Goal: Task Accomplishment & Management: Manage account settings

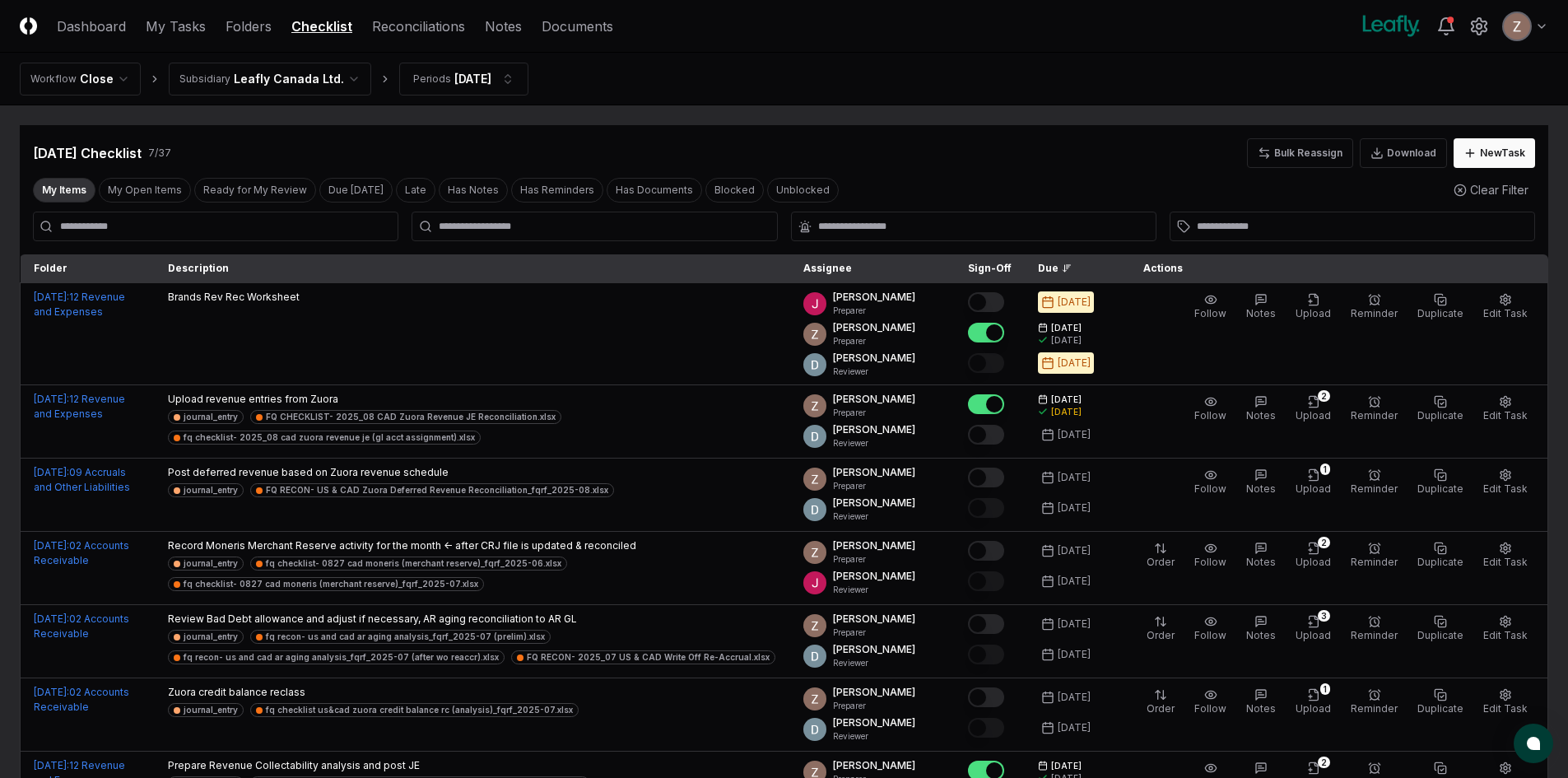
click at [319, 61] on nav "Workflow Close Subsidiary Leafly Canada Ltd. Periods [DATE]" at bounding box center [784, 80] width 1568 height 53
click at [306, 71] on html "CloseCore Dashboard My Tasks Folders Checklist Reconciliations Notes Documents …" at bounding box center [784, 472] width 1568 height 943
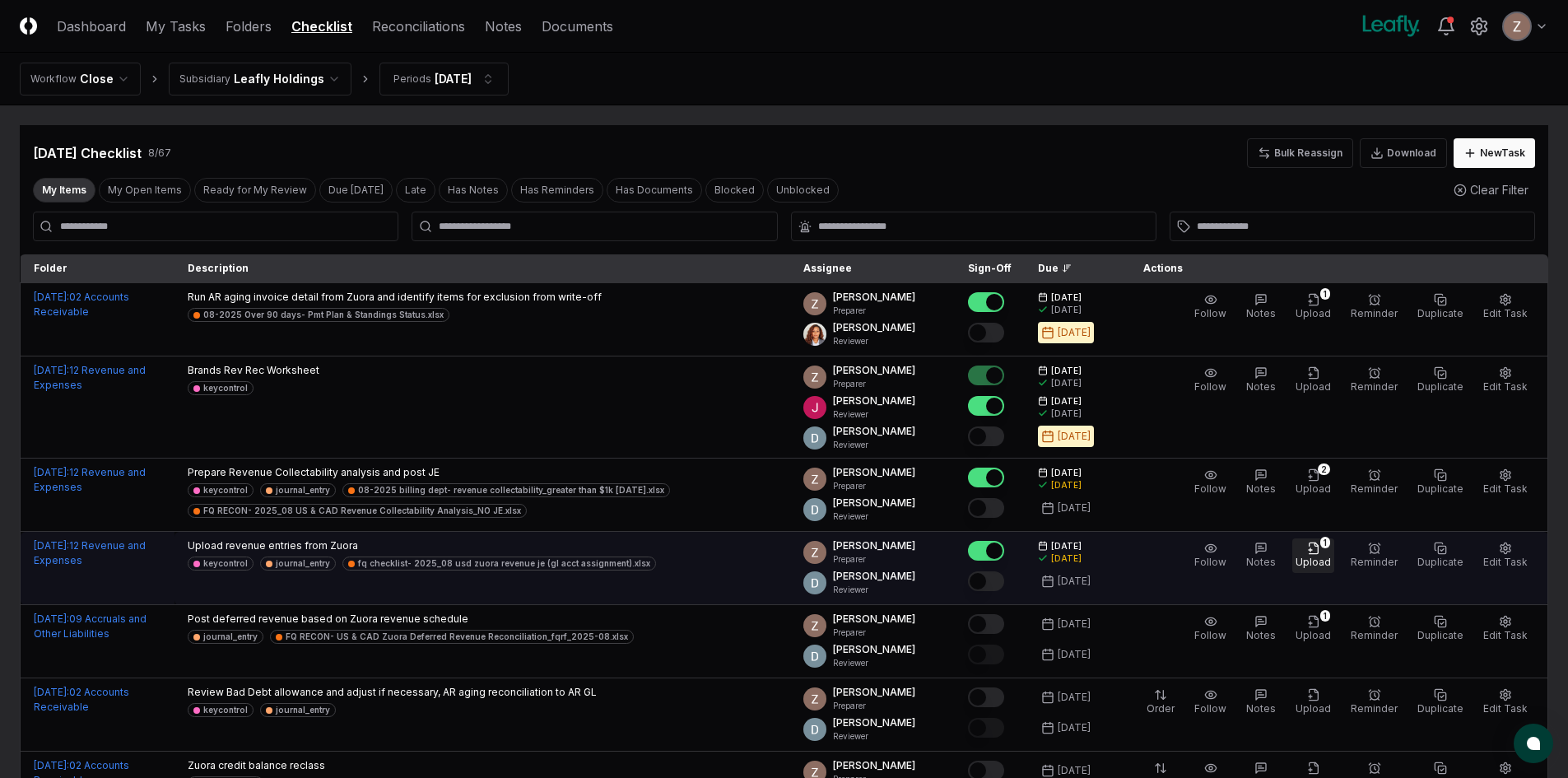
click at [1324, 557] on span "Upload" at bounding box center [1314, 561] width 35 height 13
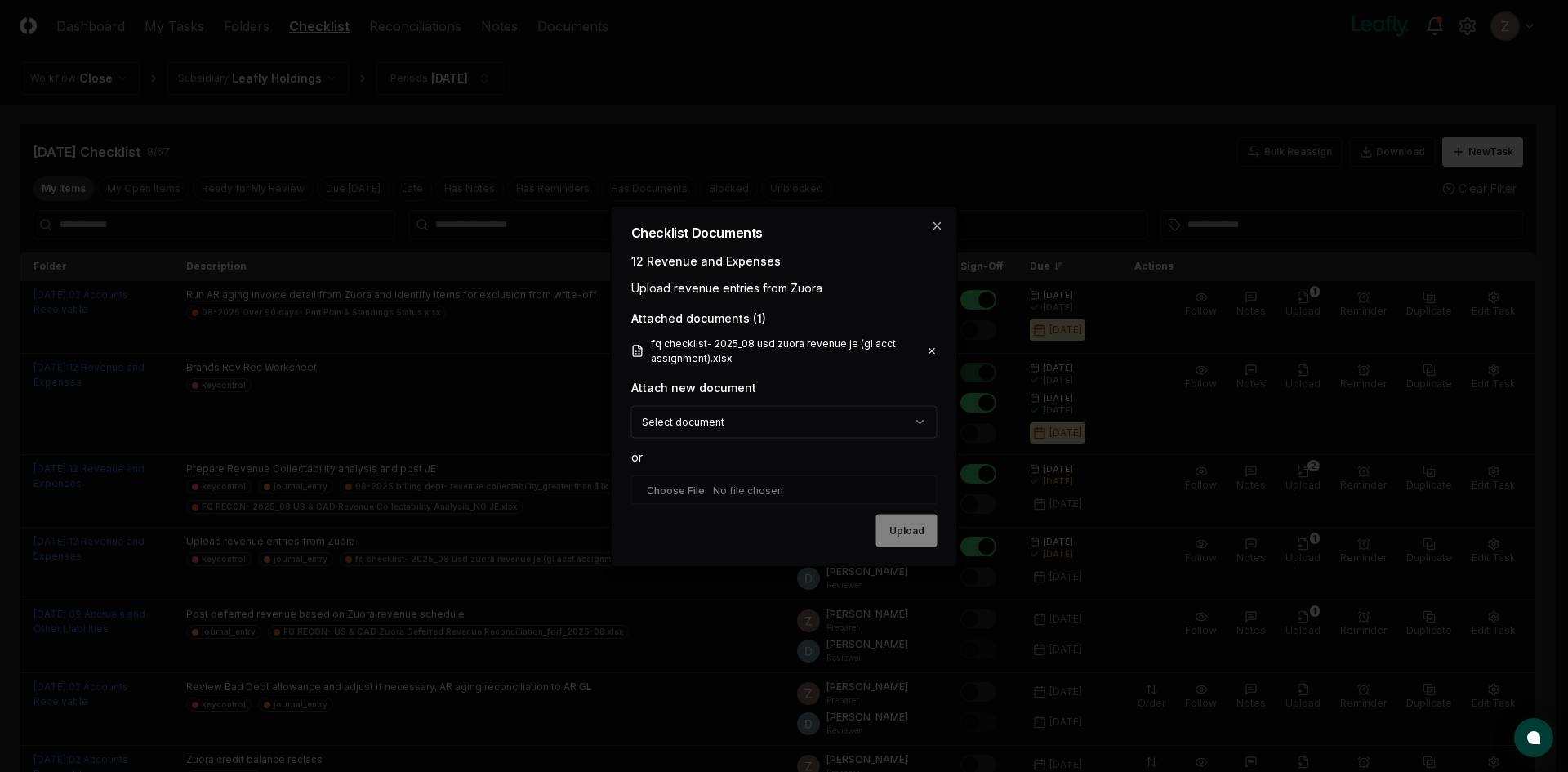
click at [746, 481] on input "file" at bounding box center [784, 490] width 306 height 29
type input "**********"
click at [909, 536] on button "Upload" at bounding box center [907, 531] width 62 height 32
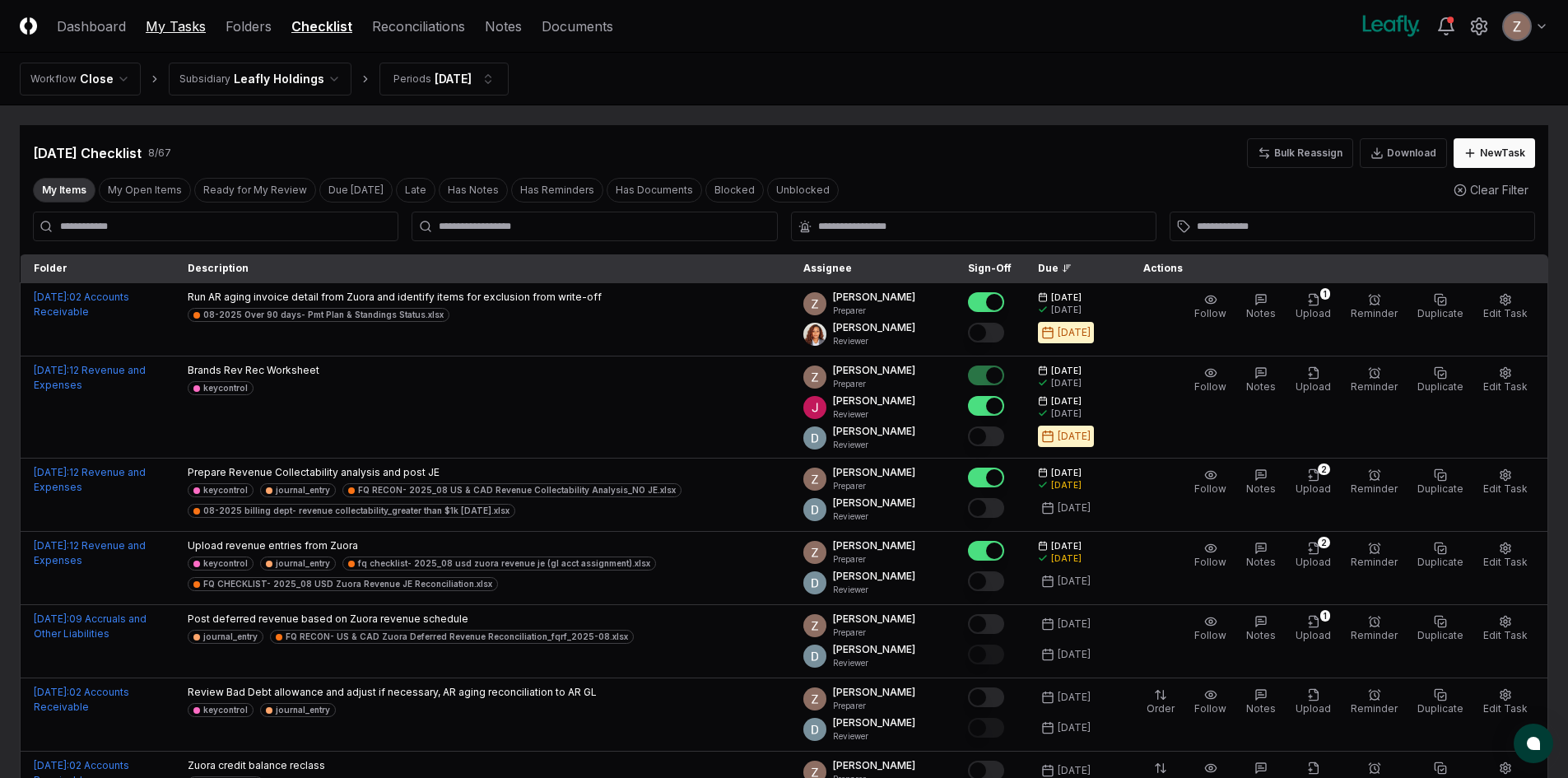
click at [191, 23] on link "My Tasks" at bounding box center [175, 27] width 60 height 20
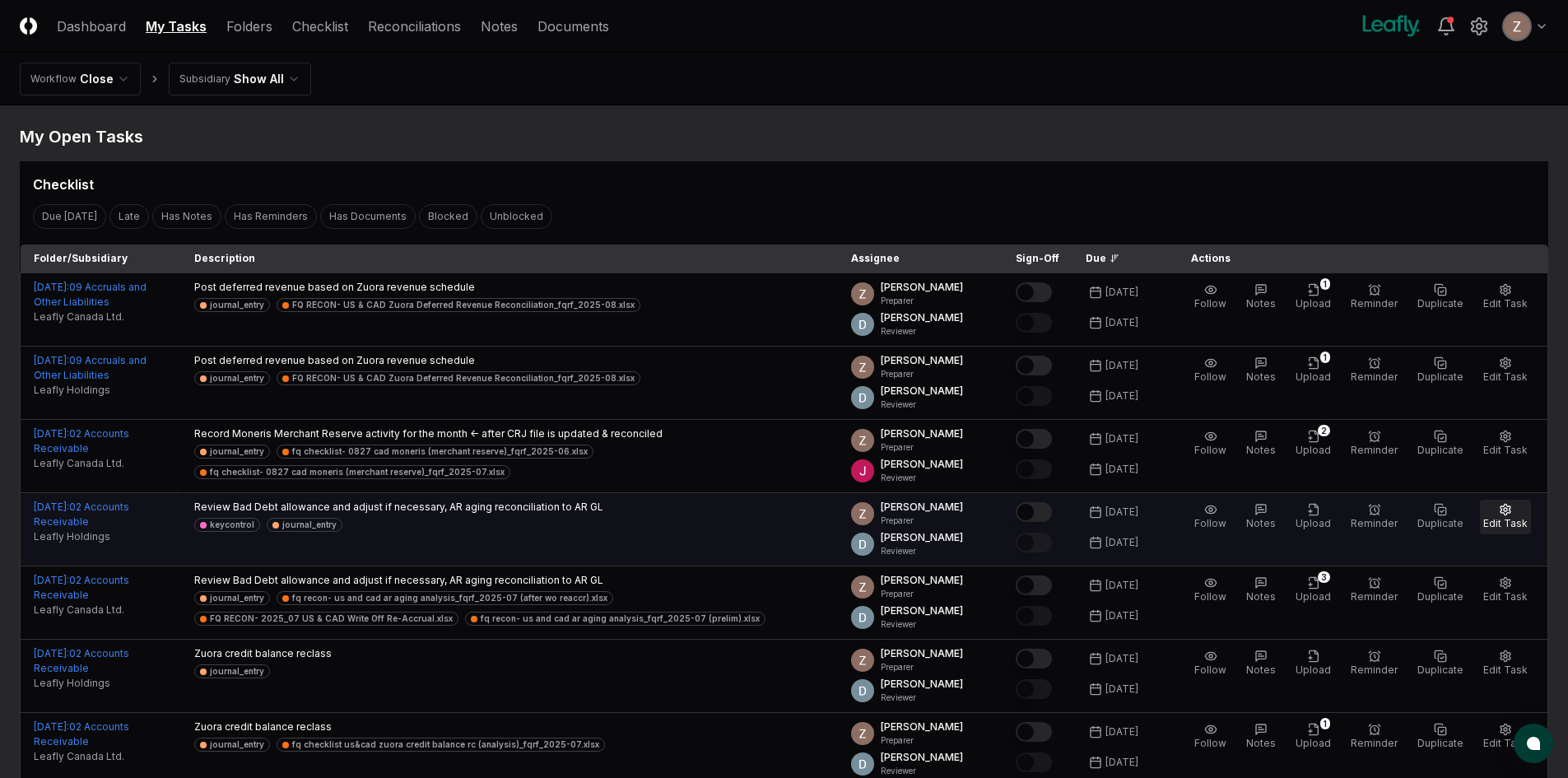
click at [1509, 516] on button "Edit Task" at bounding box center [1506, 516] width 51 height 34
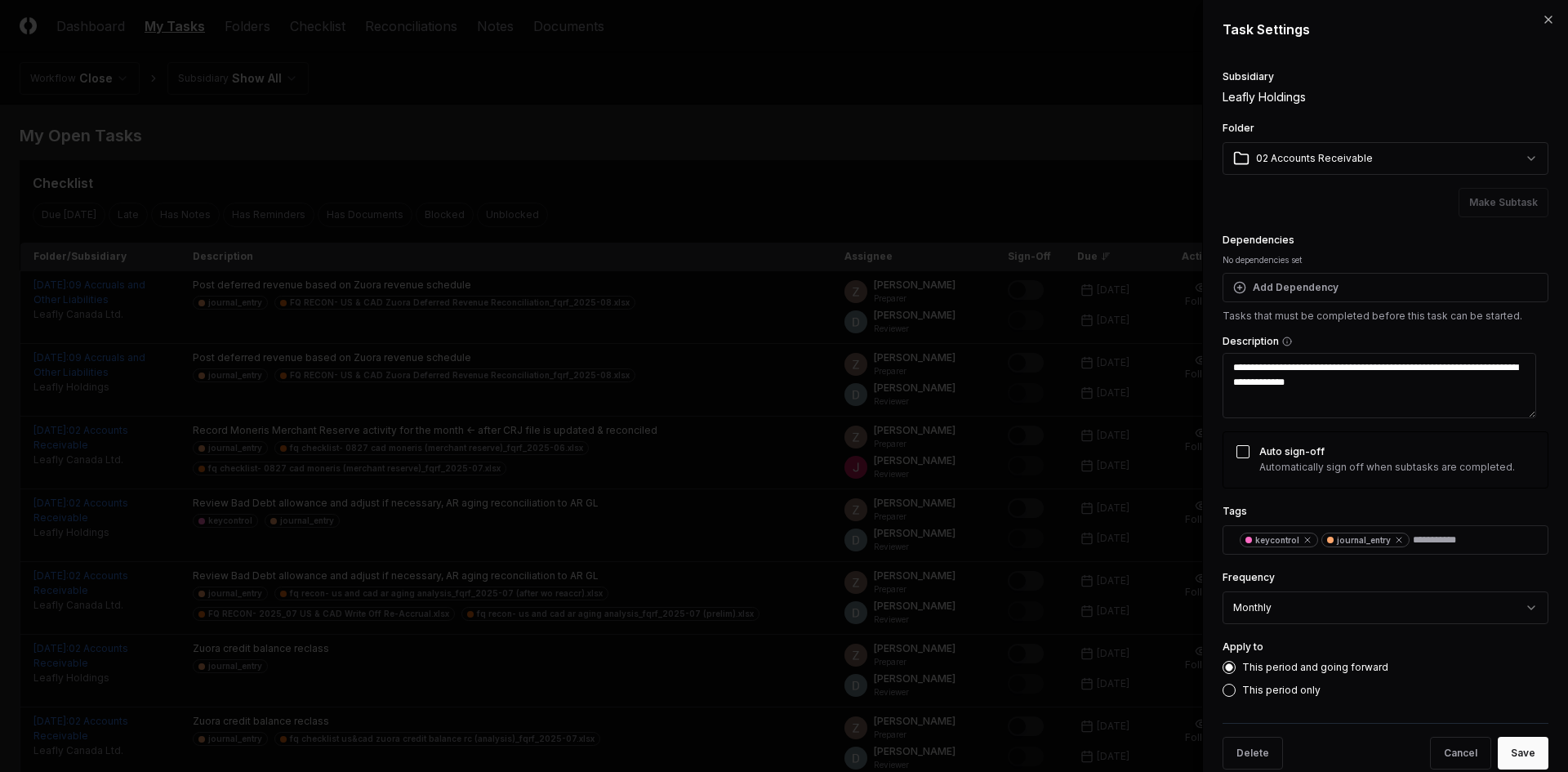
scroll to position [47, 0]
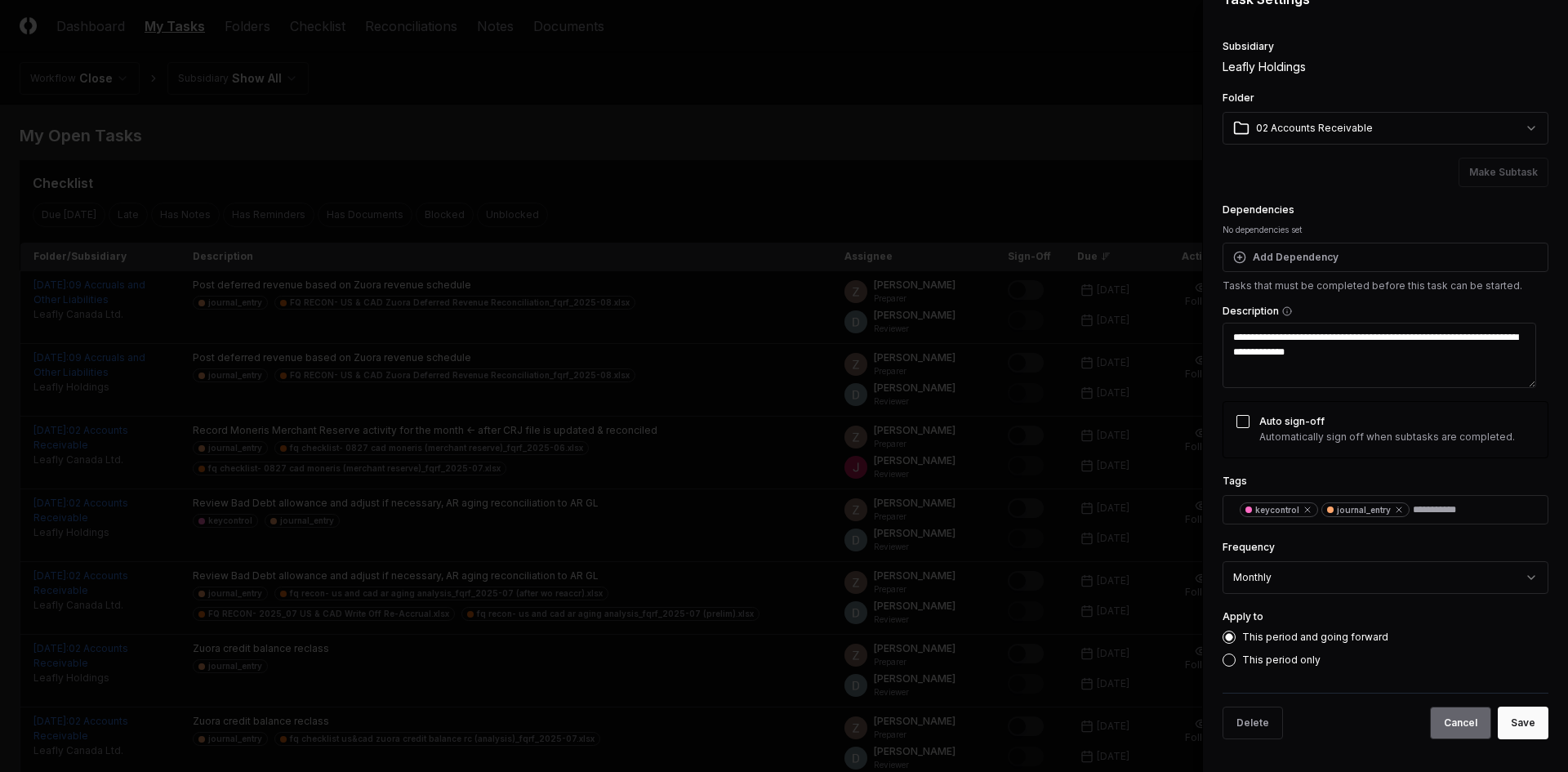
click at [1468, 712] on button "Cancel" at bounding box center [1461, 722] width 62 height 32
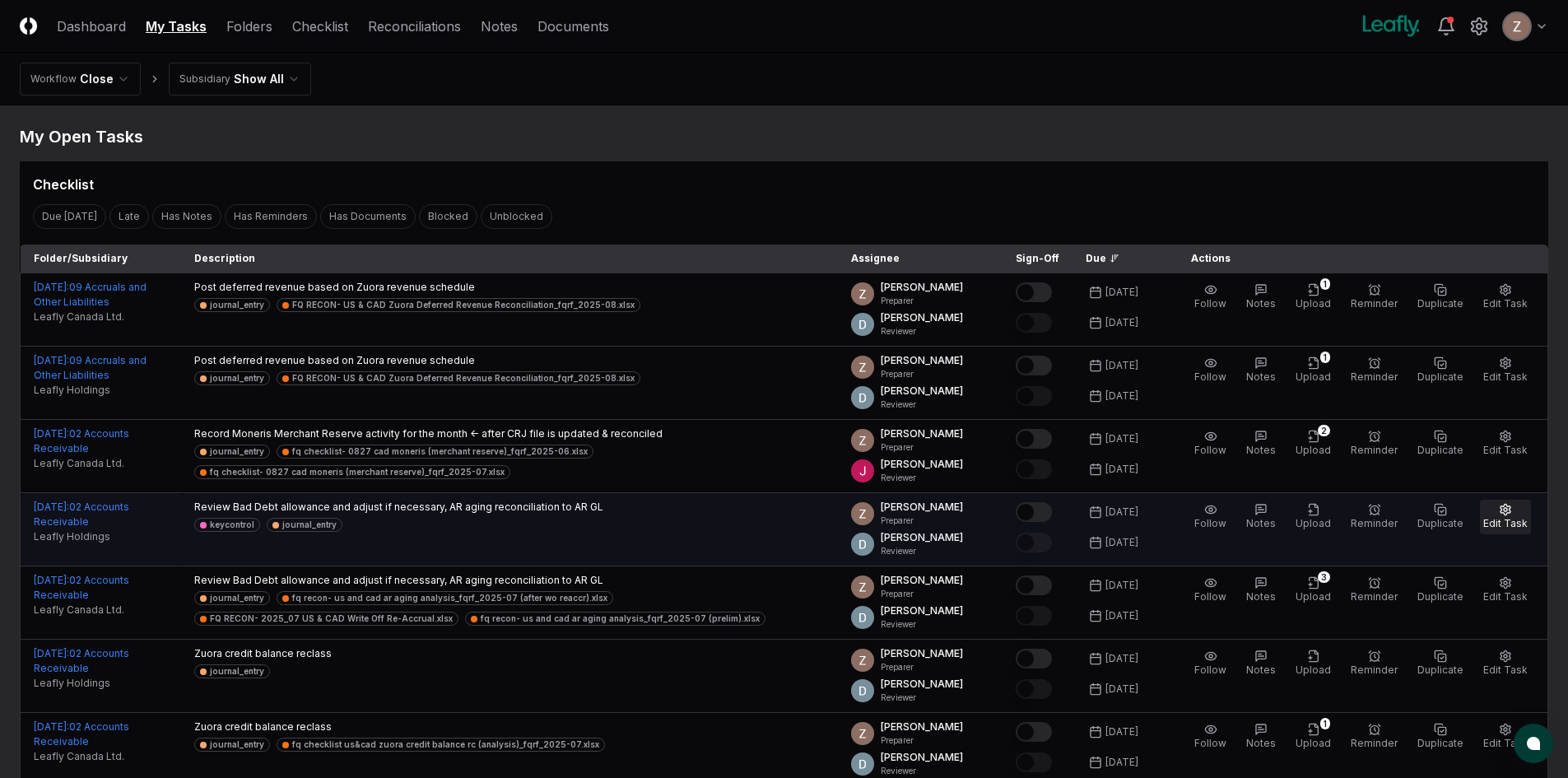
click at [1517, 522] on span "Edit Task" at bounding box center [1505, 523] width 44 height 13
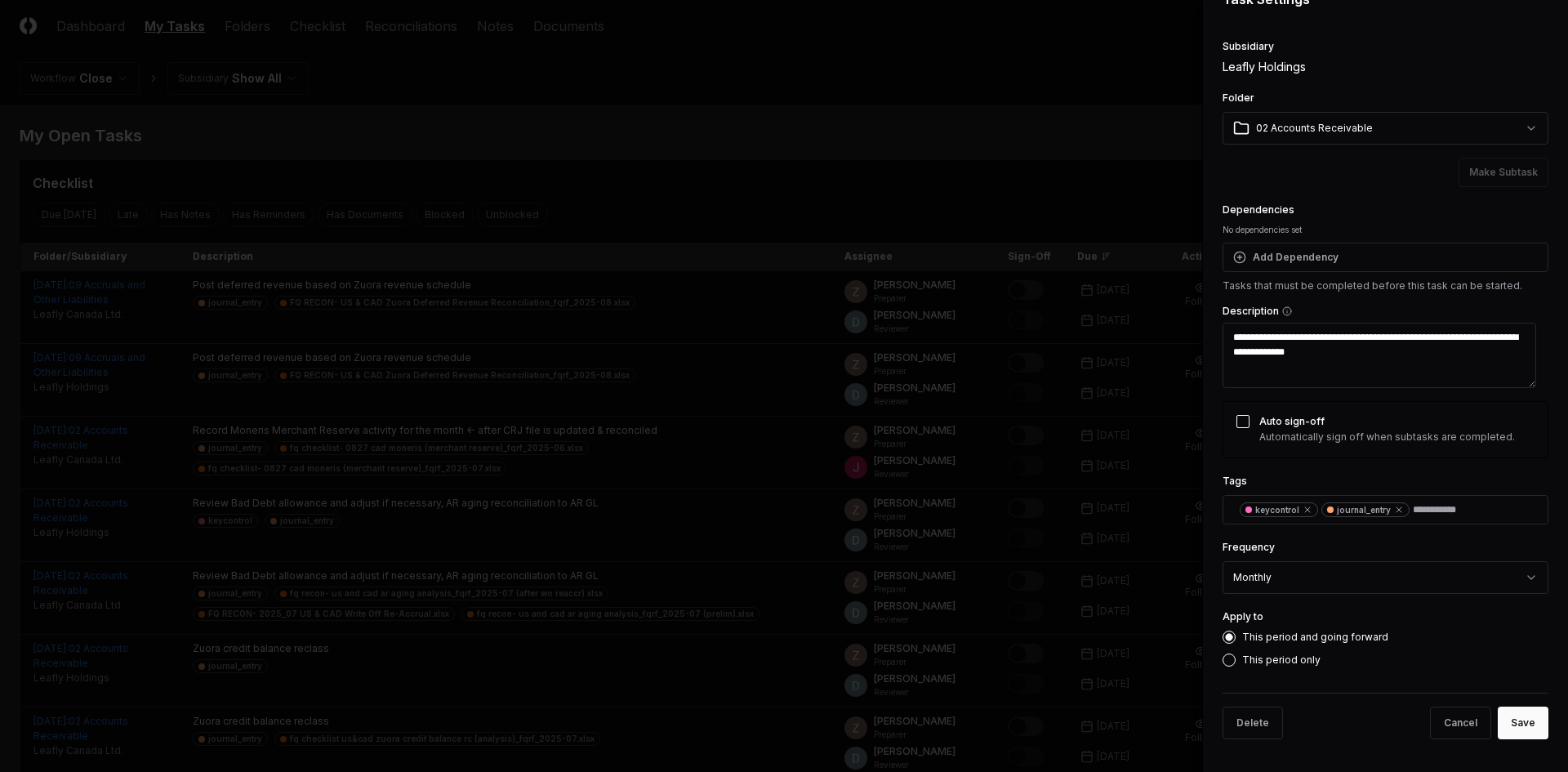
scroll to position [0, 0]
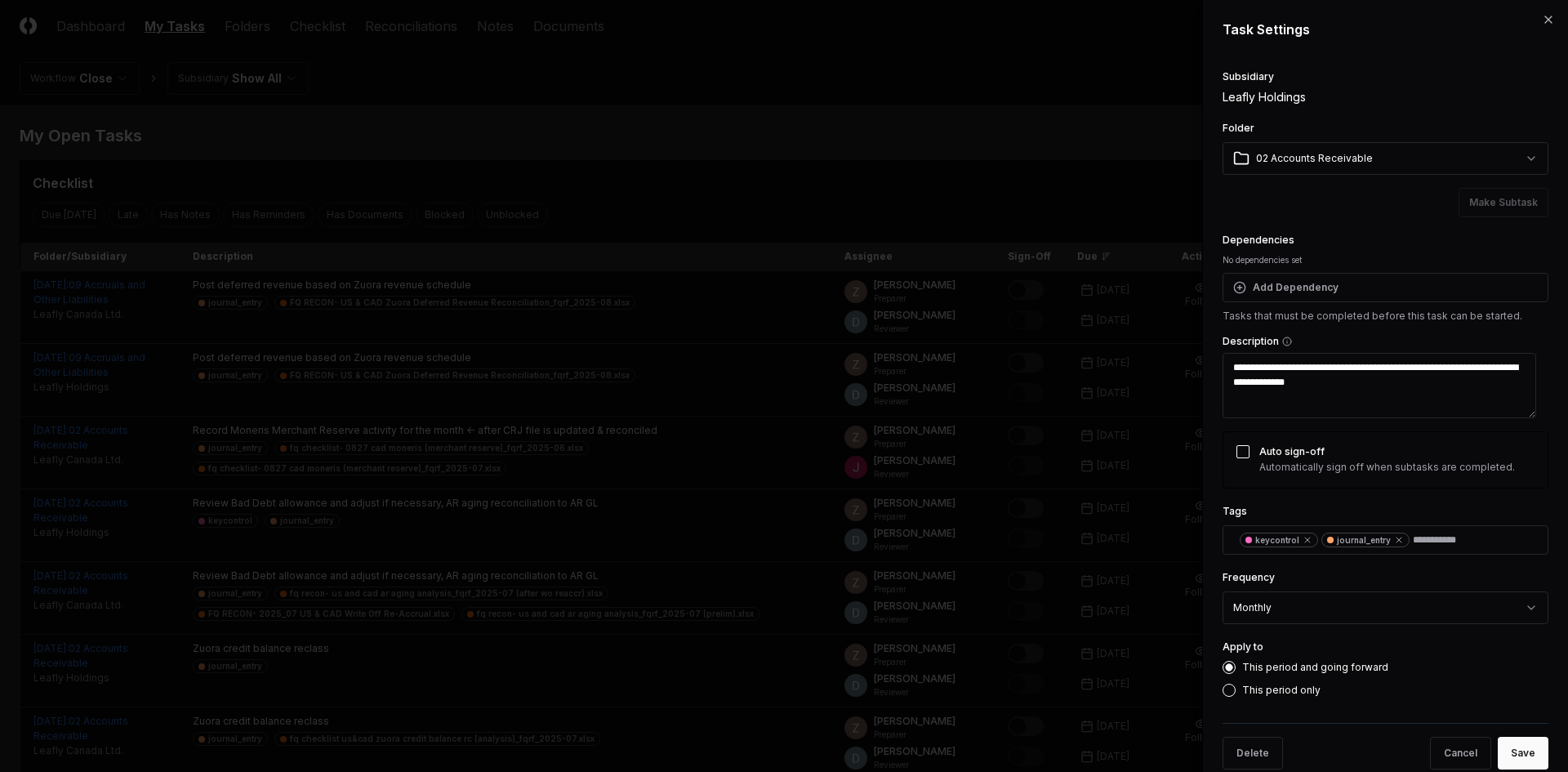
click at [1330, 592] on div "**********" at bounding box center [1385, 596] width 326 height 57
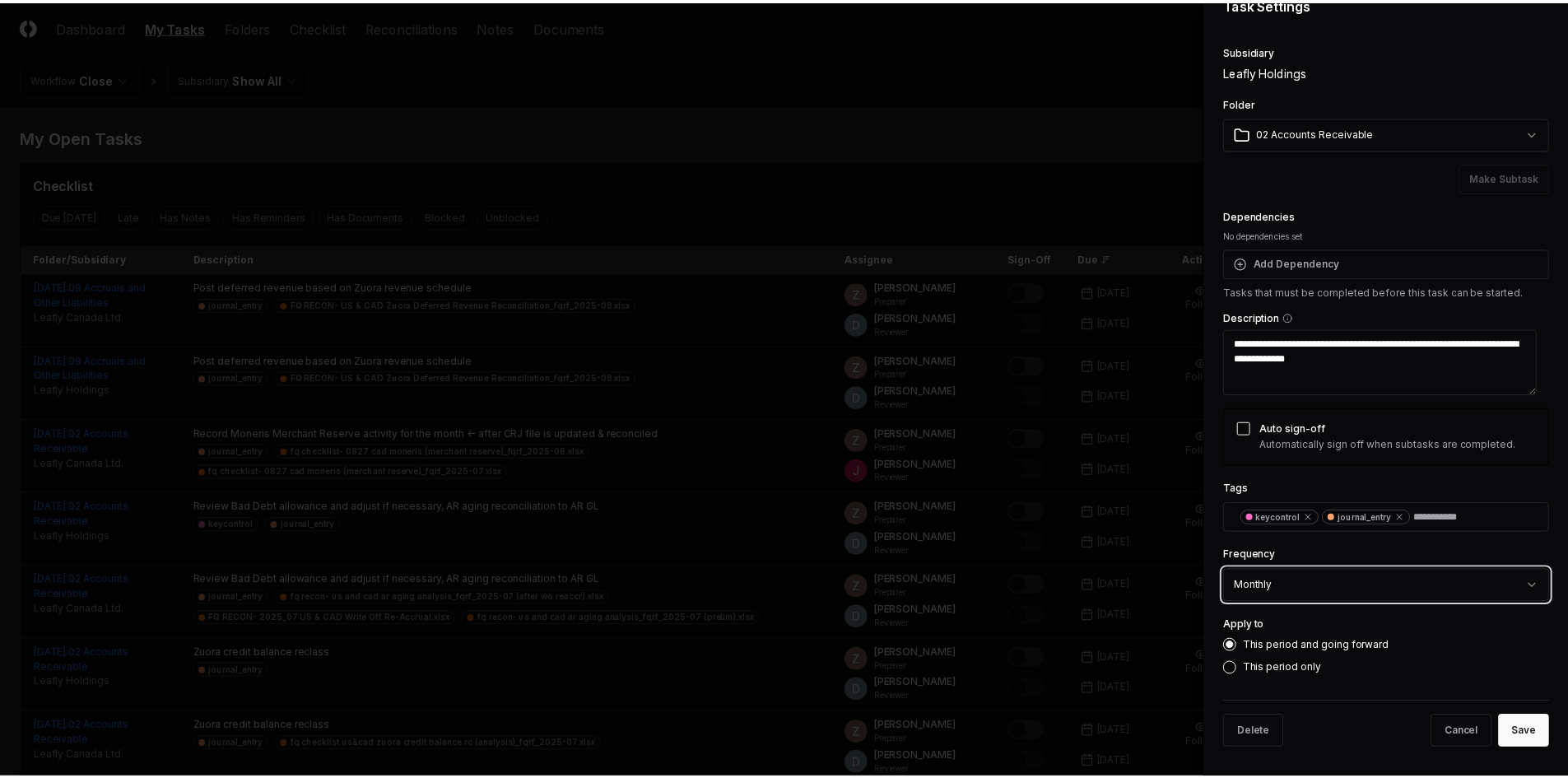
scroll to position [47, 0]
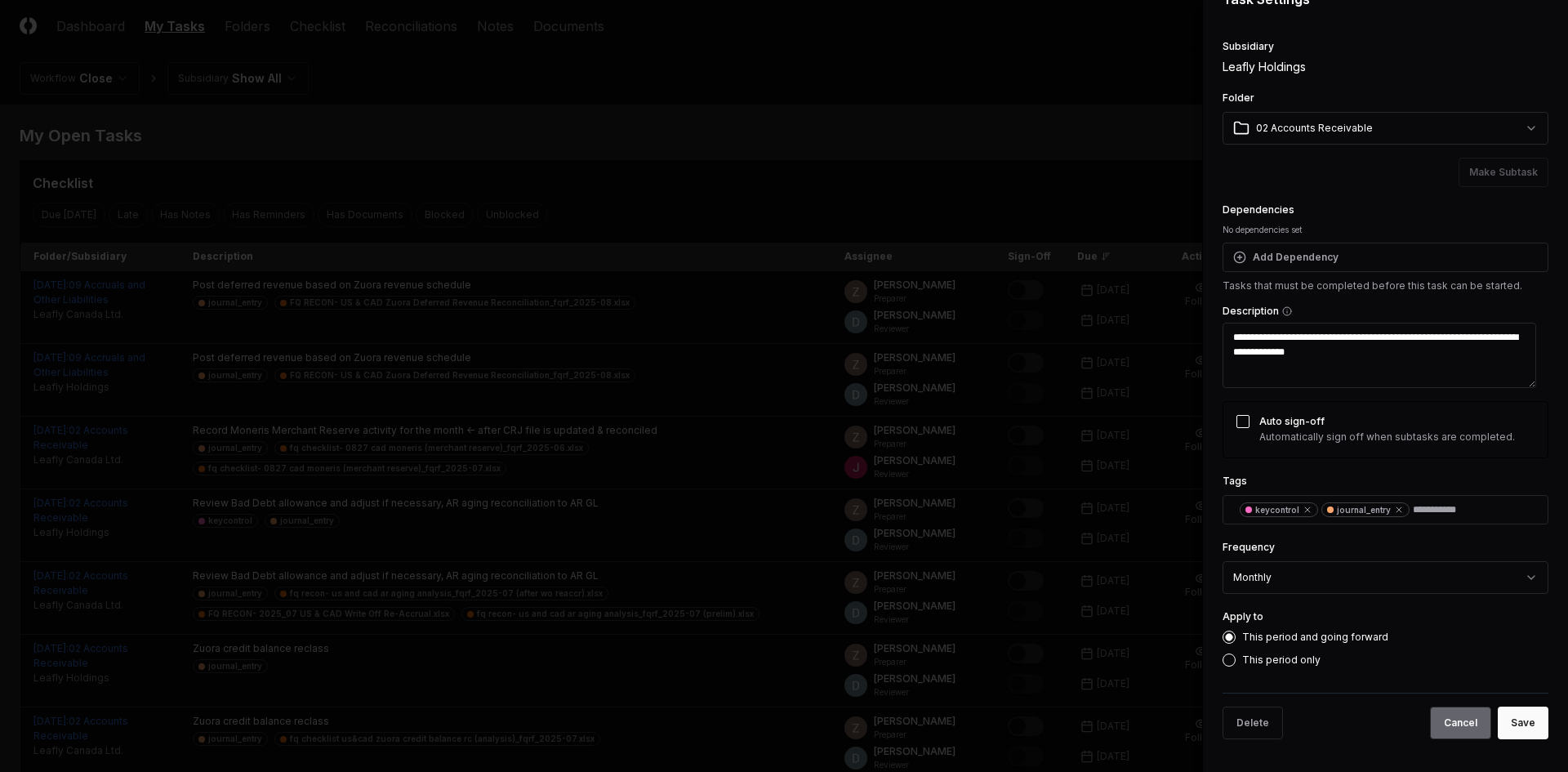
click at [1444, 716] on button "Cancel" at bounding box center [1461, 722] width 62 height 32
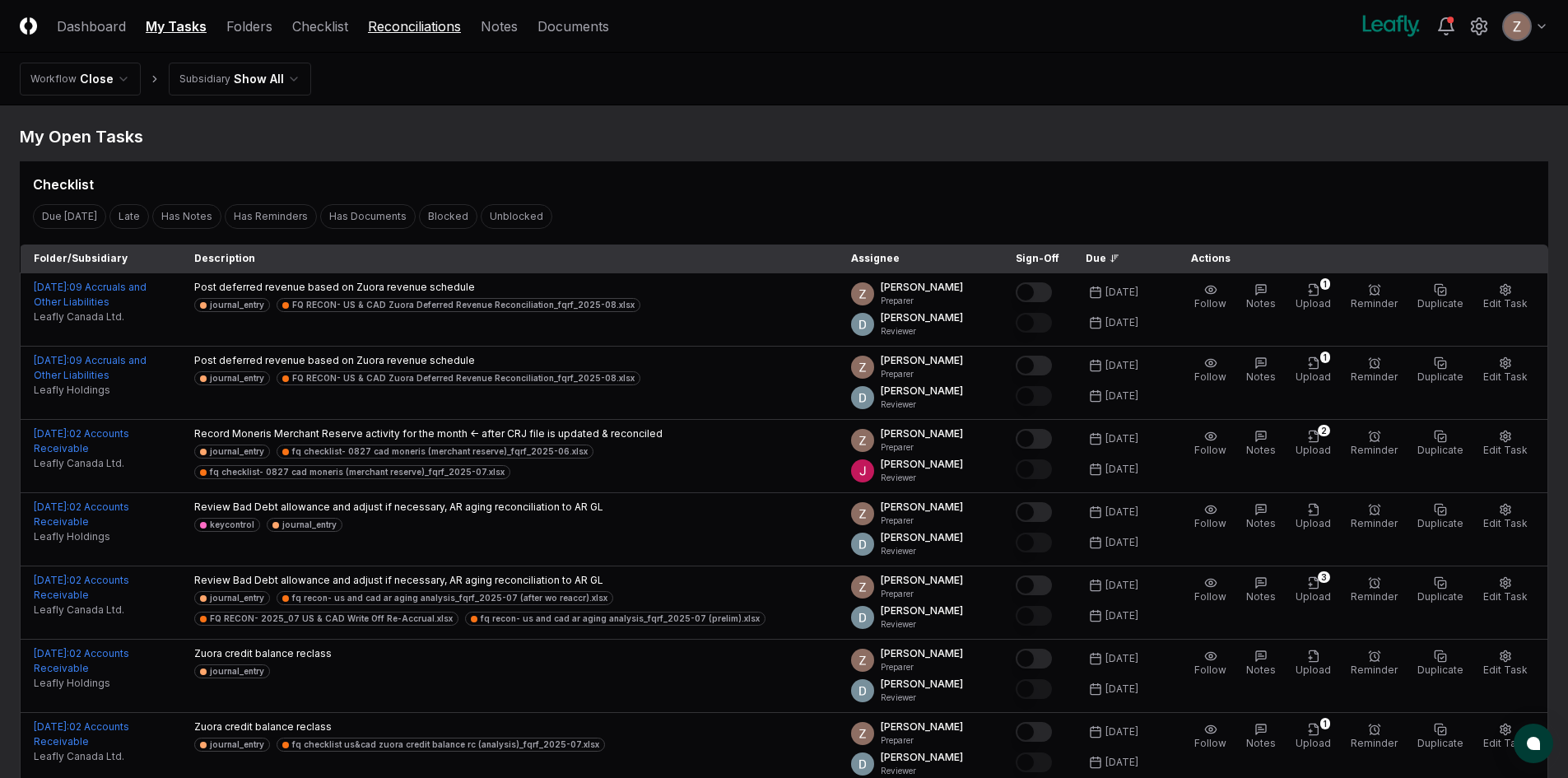
click at [374, 31] on link "Reconciliations" at bounding box center [415, 27] width 93 height 20
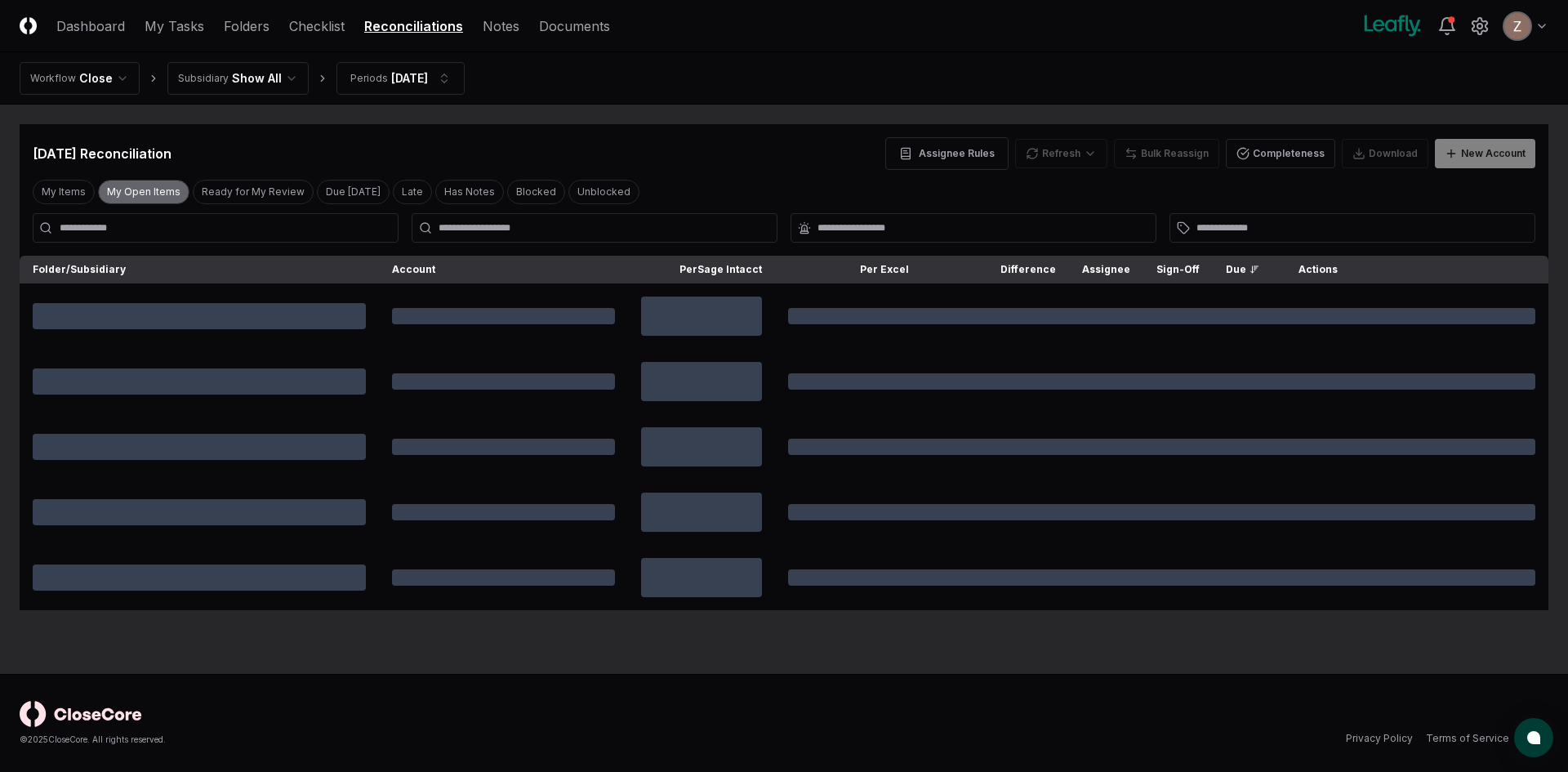
click at [151, 193] on button "My Open Items" at bounding box center [144, 192] width 92 height 24
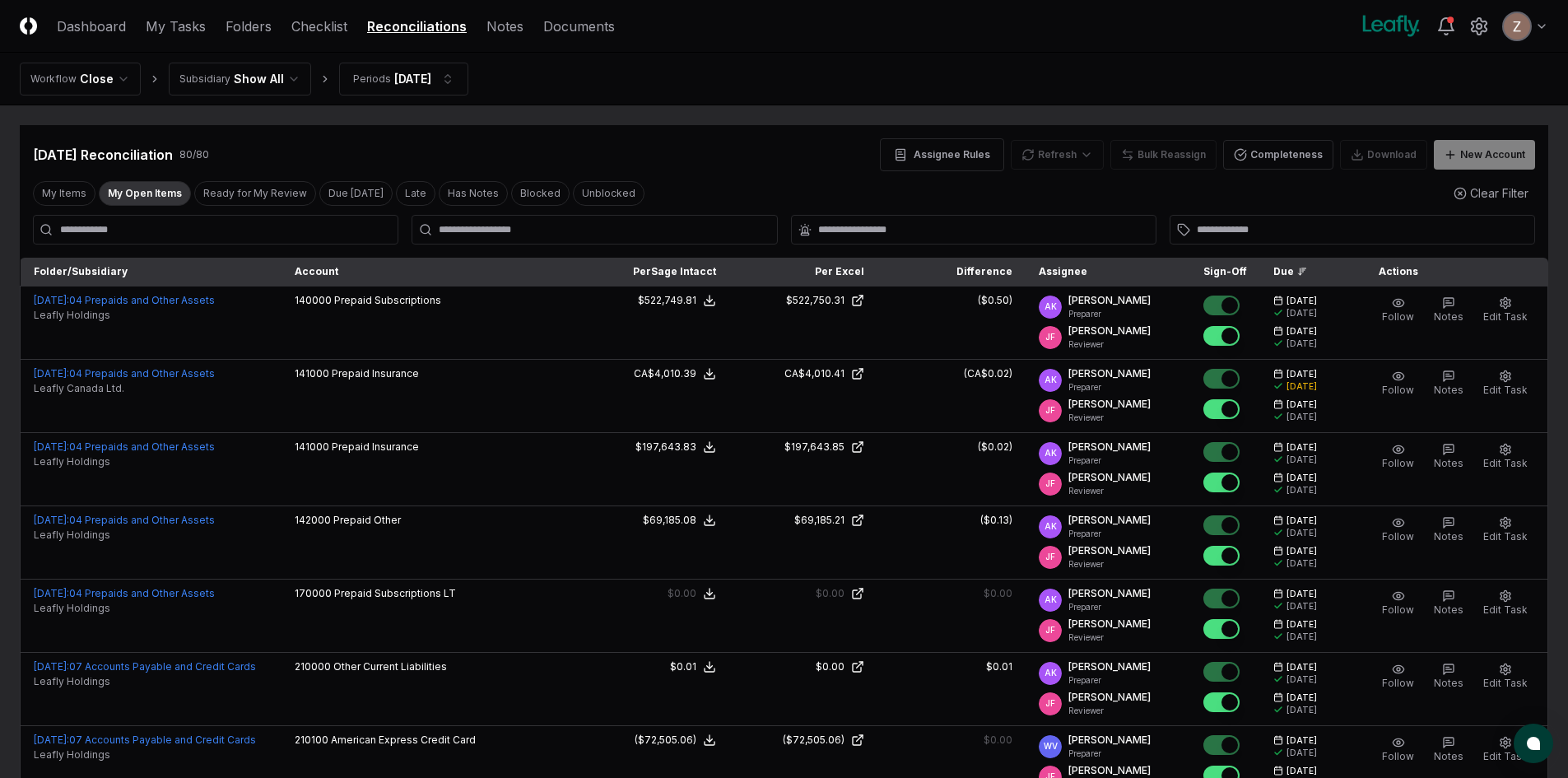
click at [153, 194] on button "My Open Items" at bounding box center [145, 193] width 93 height 25
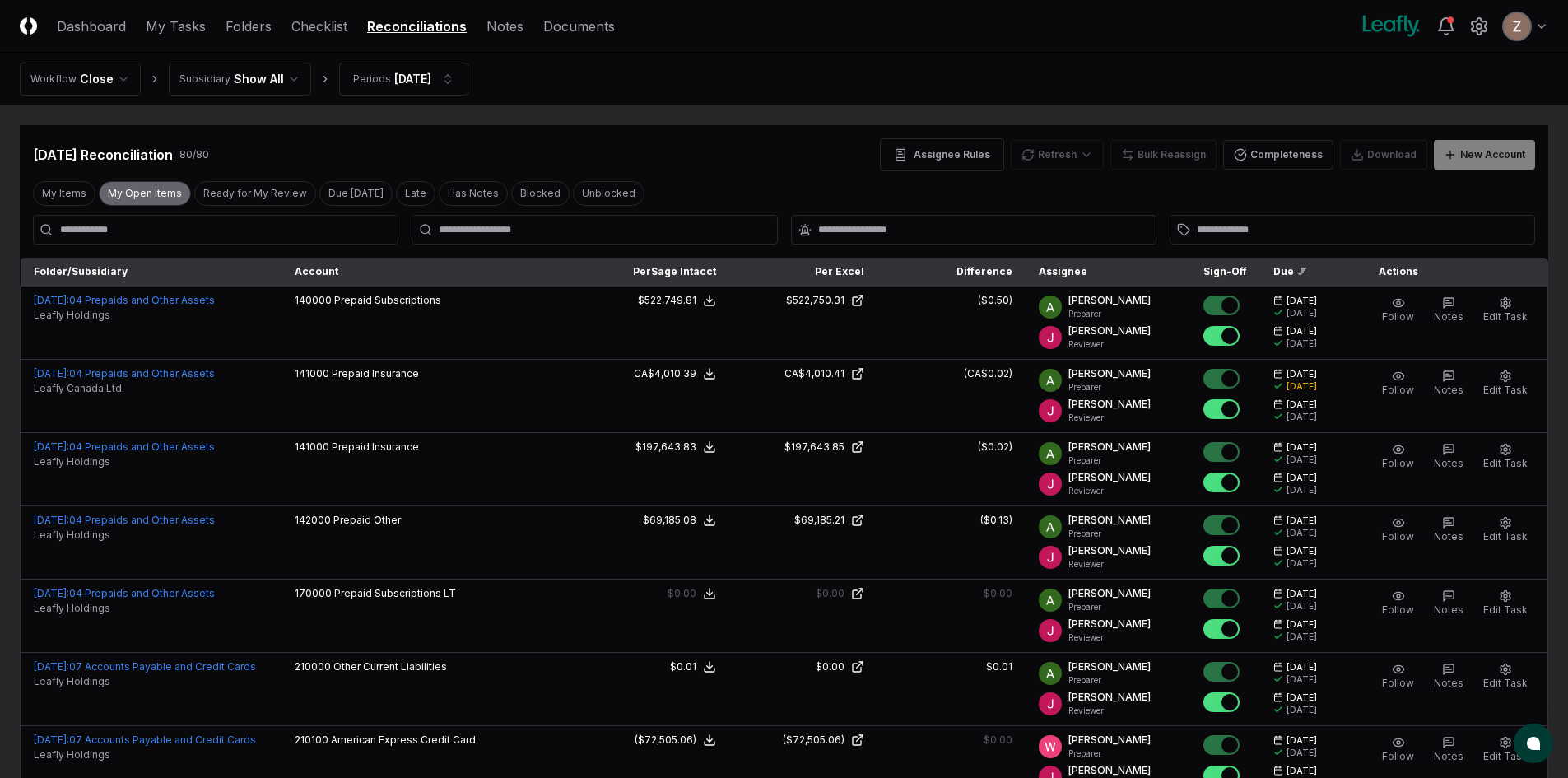
click at [104, 197] on button "My Open Items" at bounding box center [145, 193] width 93 height 25
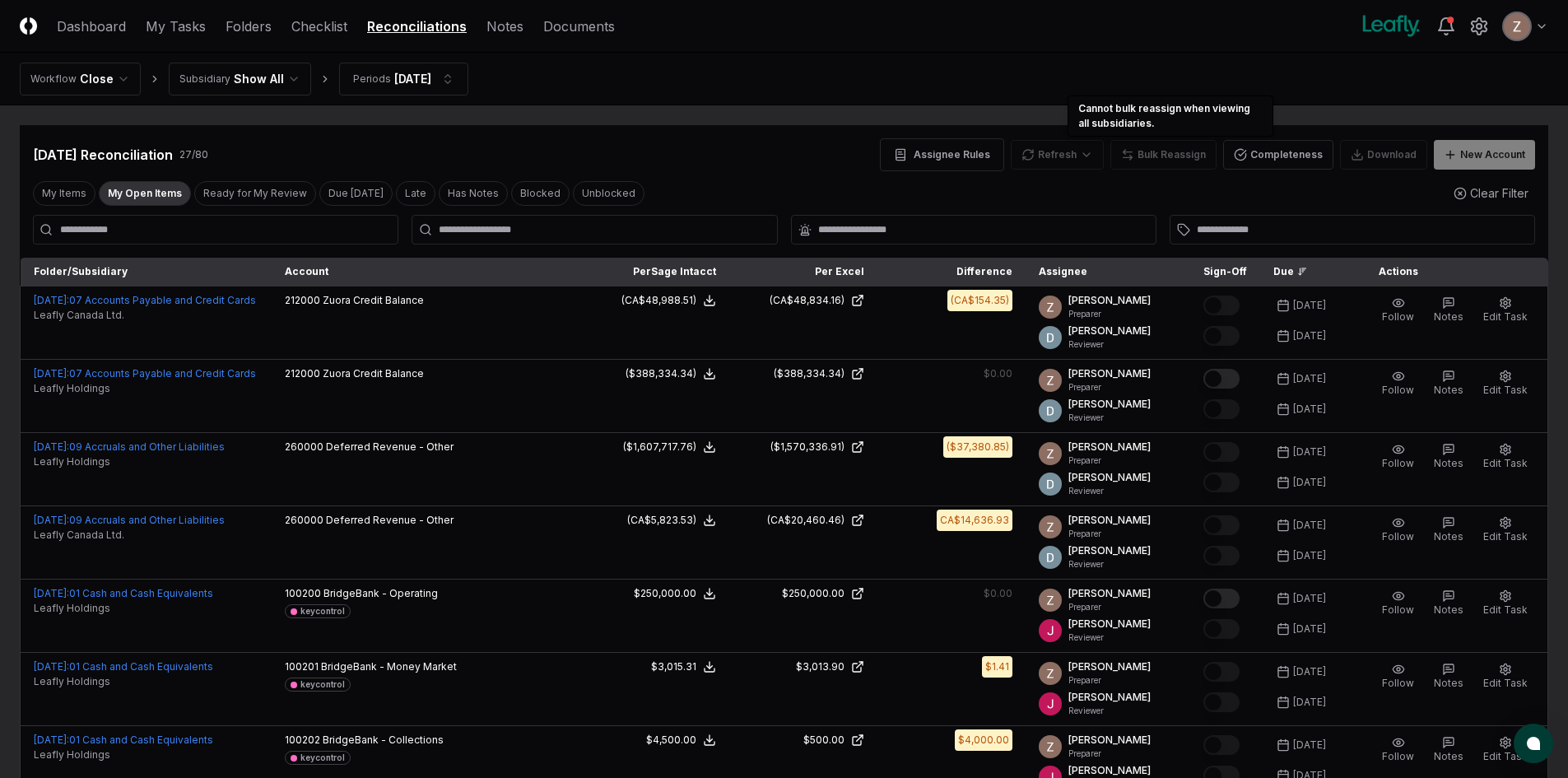
click at [1081, 154] on div "Refresh" at bounding box center [1058, 155] width 93 height 30
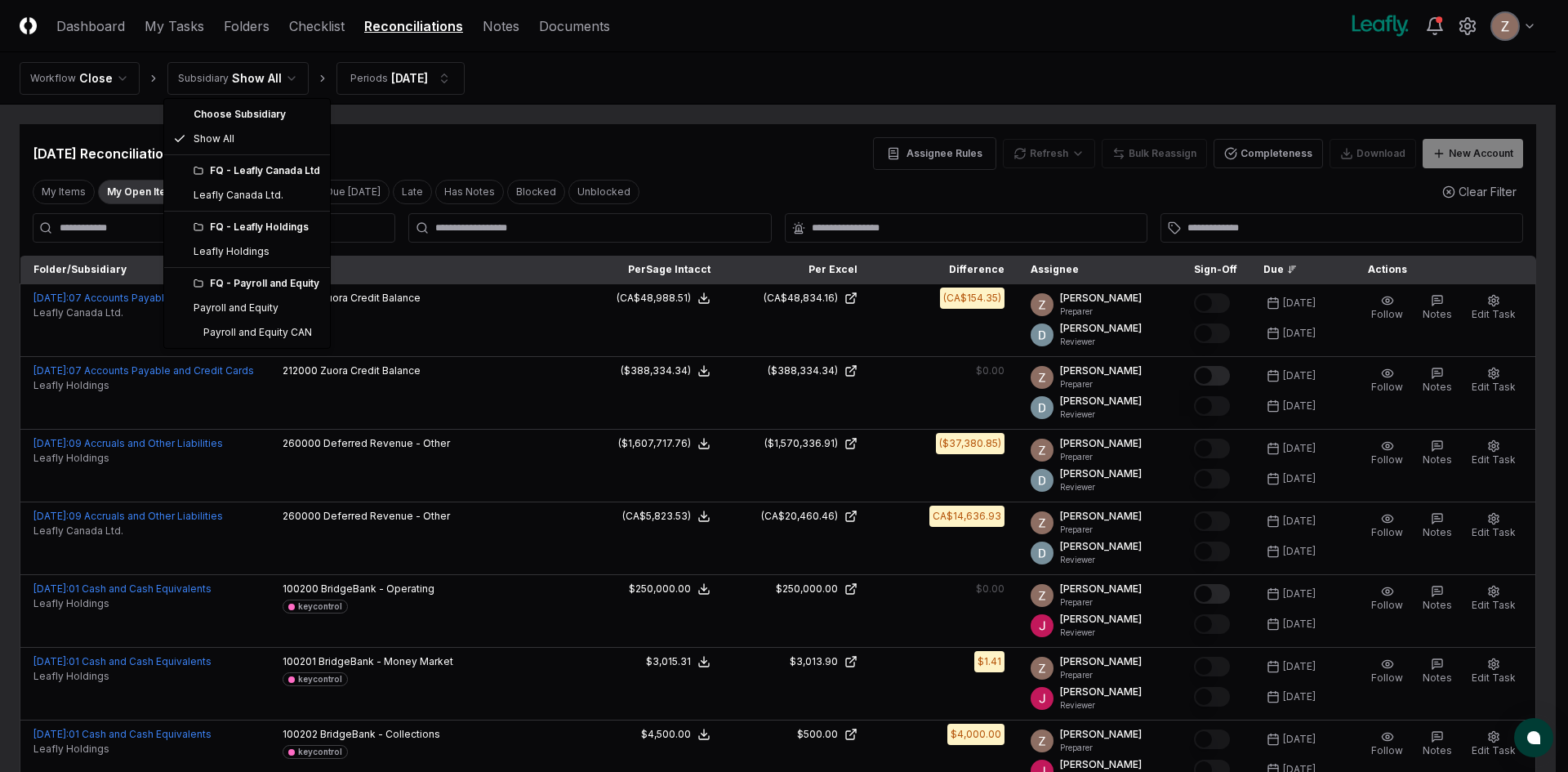
click at [213, 177] on div "FQ - Leafly Canada Ltd" at bounding box center [257, 170] width 127 height 15
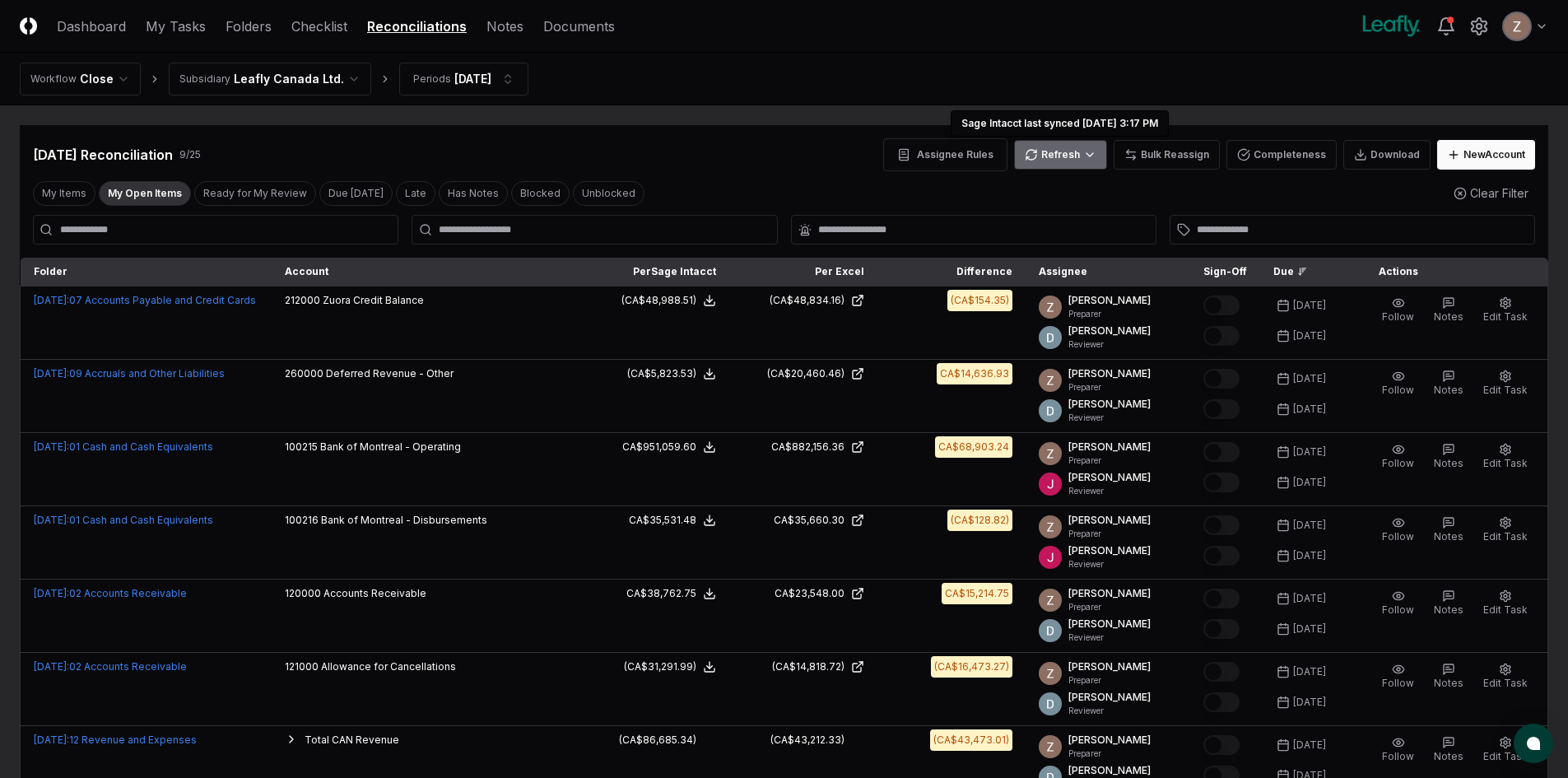
click at [1096, 155] on html "CloseCore Dashboard My Tasks Folders Checklist Reconciliations Notes Documents …" at bounding box center [784, 532] width 1568 height 1065
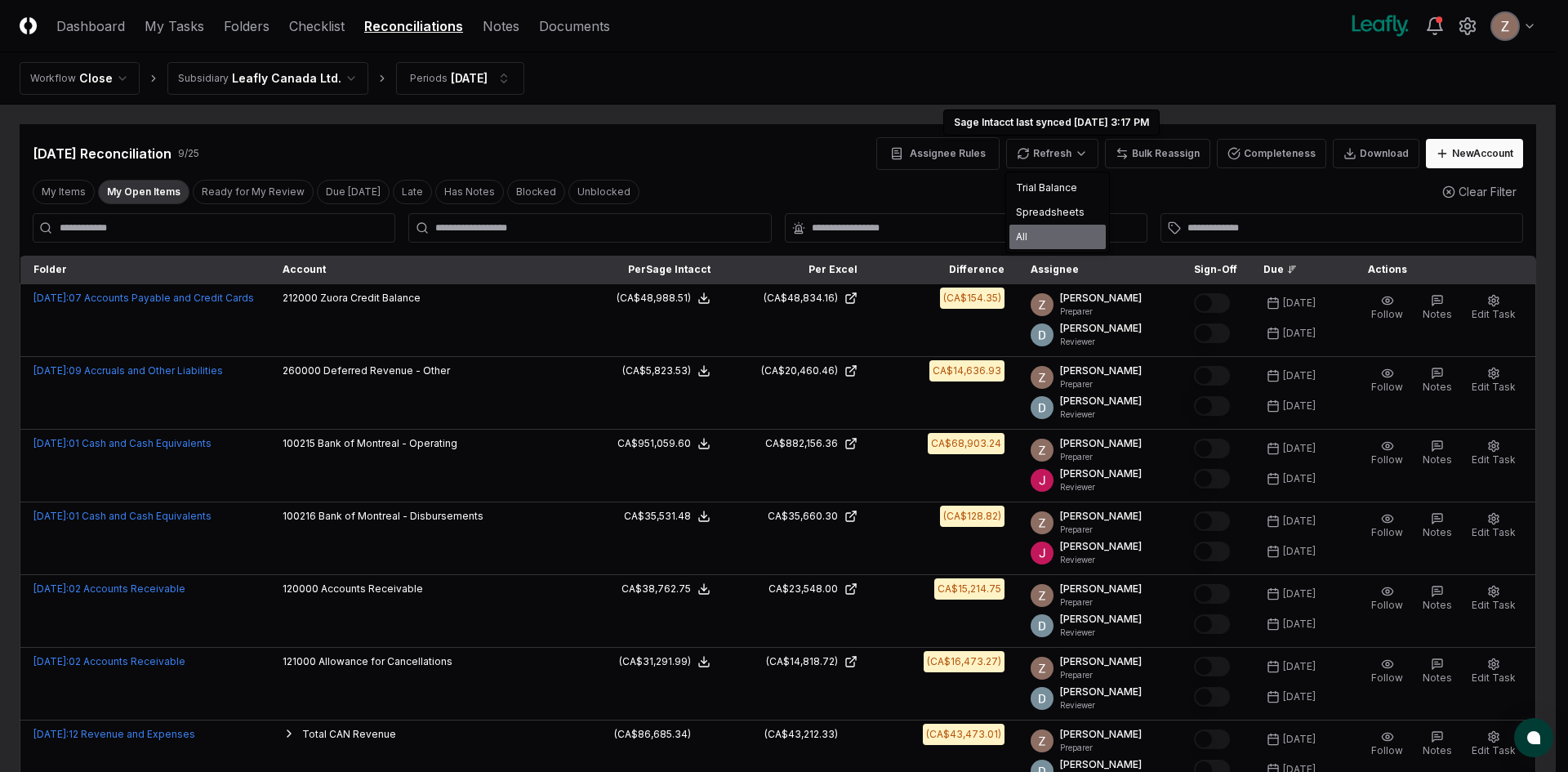
click at [1025, 236] on div "All" at bounding box center [1057, 236] width 97 height 24
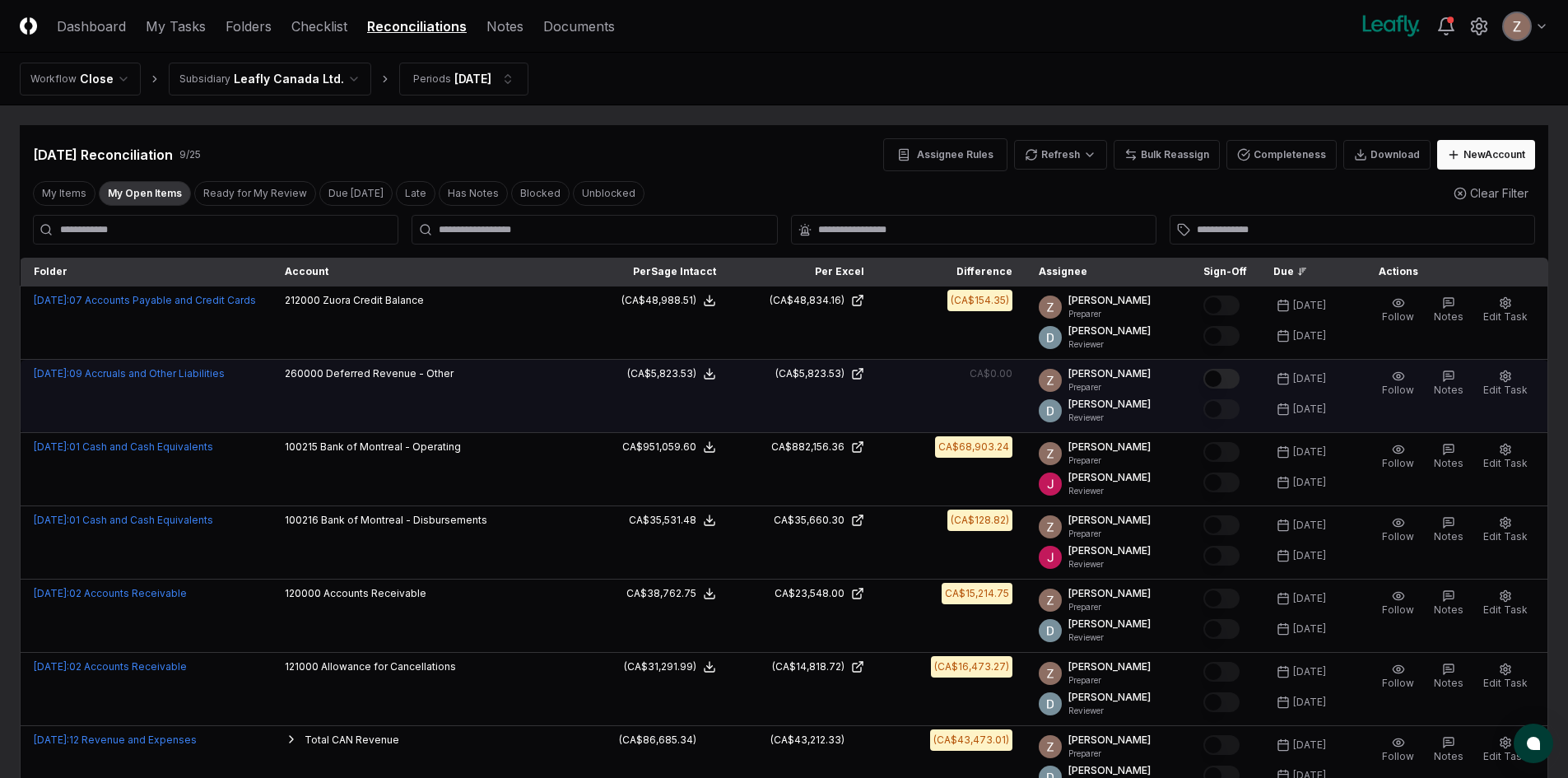
click at [1235, 380] on button "Mark complete" at bounding box center [1221, 379] width 36 height 20
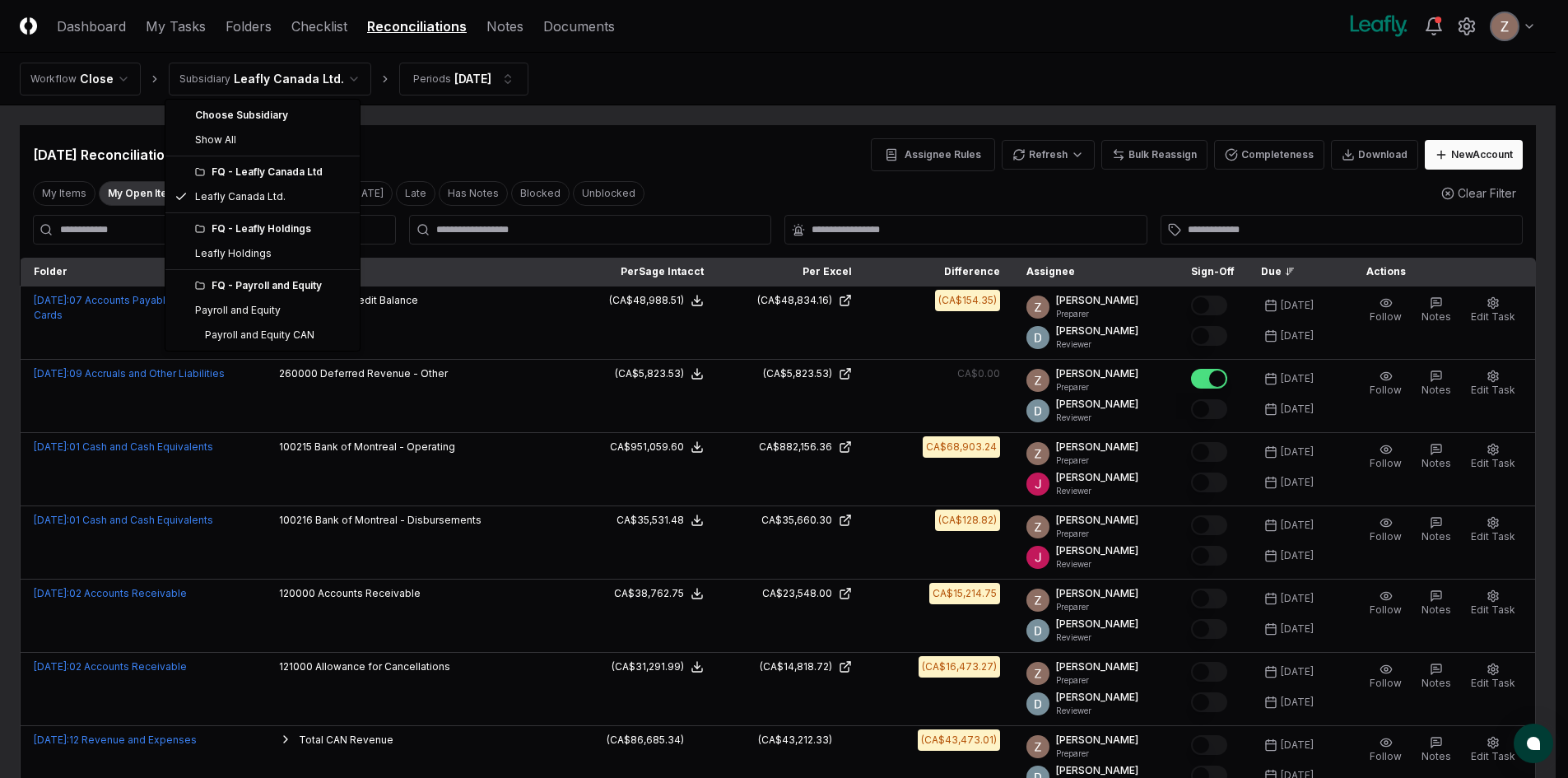
click at [283, 72] on html "CloseCore Dashboard My Tasks Folders Checklist Reconciliations Notes Documents …" at bounding box center [784, 532] width 1568 height 1065
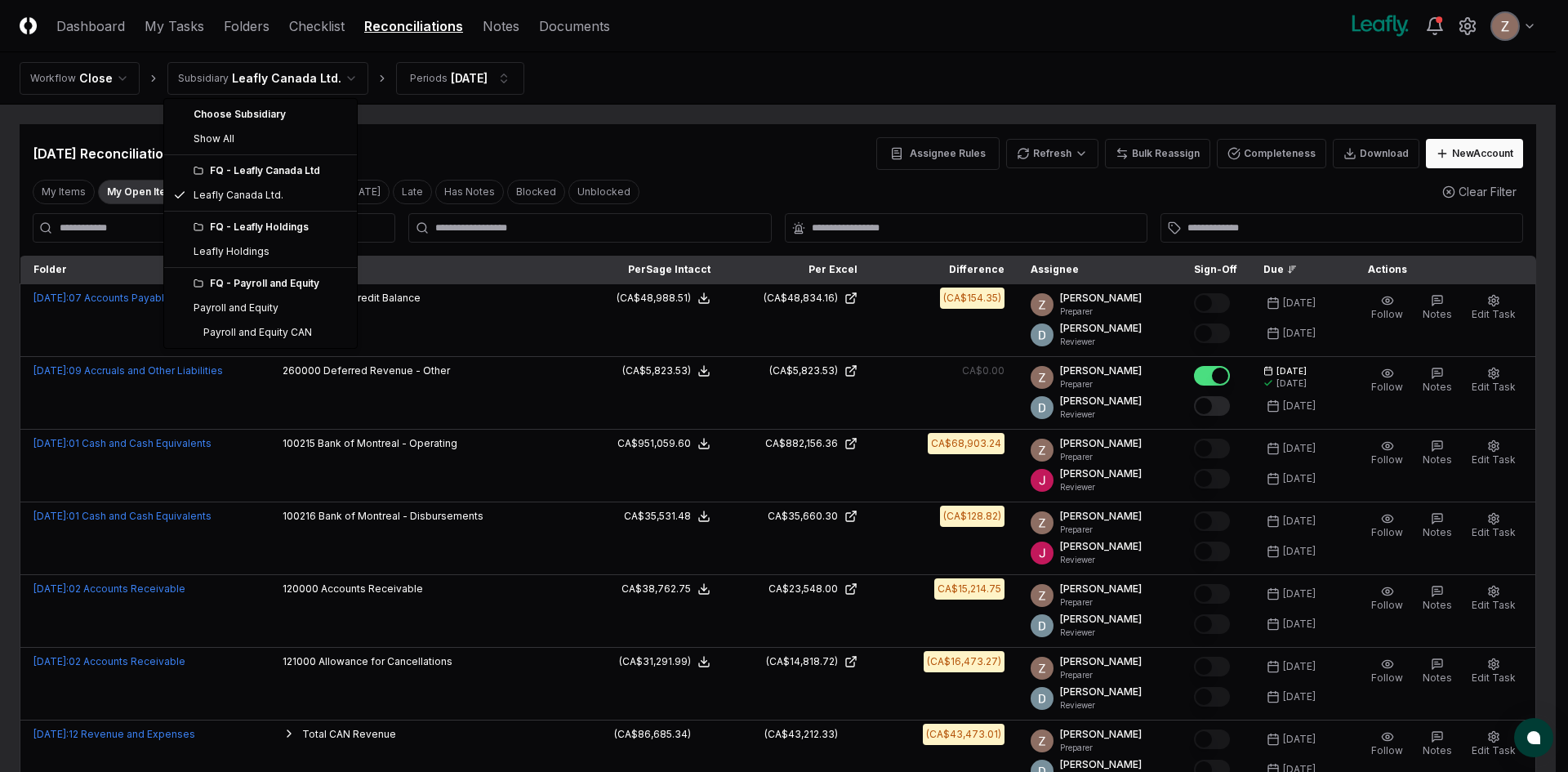
click at [267, 221] on div "FQ - Leafly Holdings" at bounding box center [270, 227] width 153 height 15
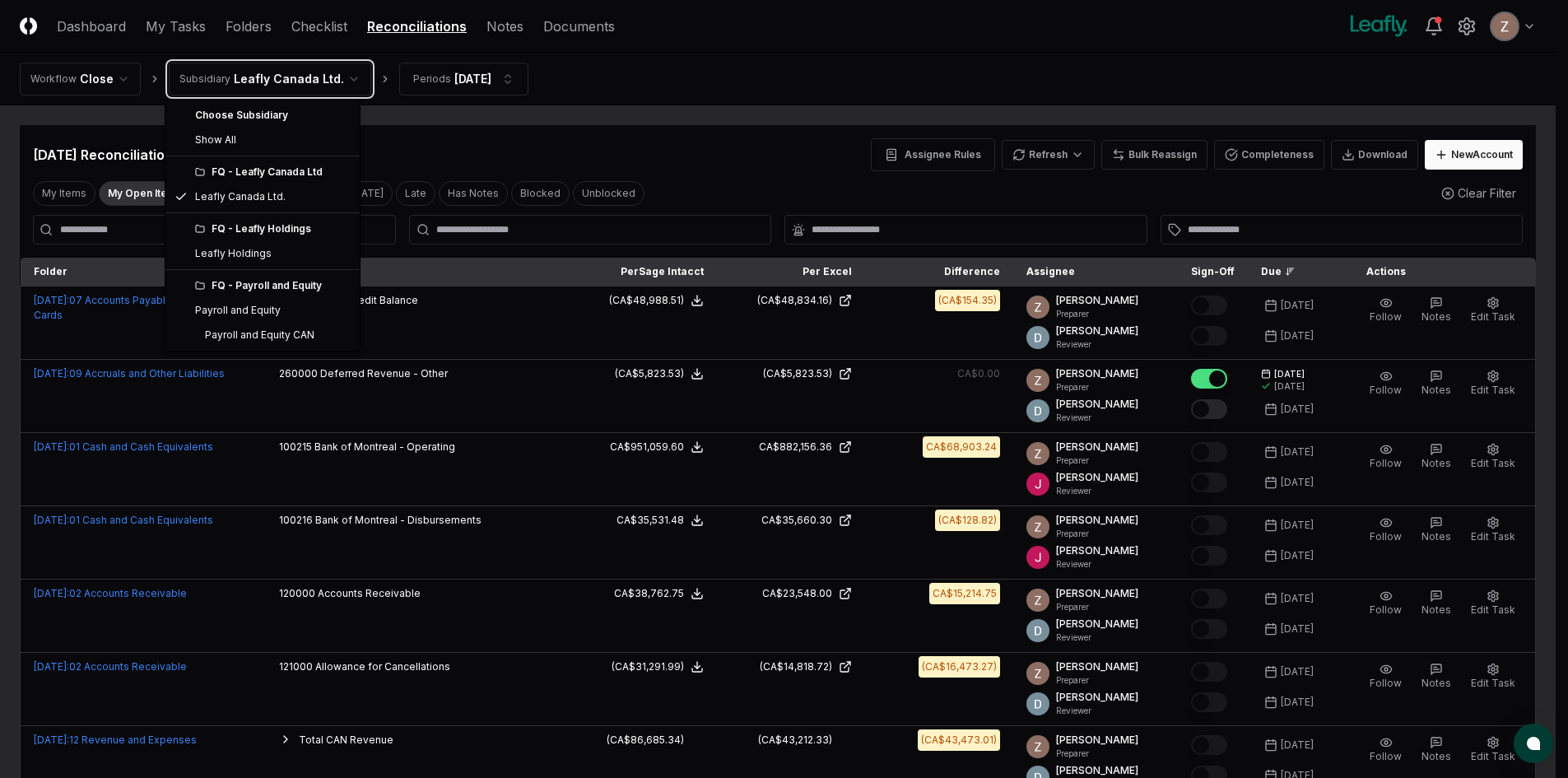
click at [746, 179] on html "CloseCore Dashboard My Tasks Folders Checklist Reconciliations Notes Documents …" at bounding box center [784, 532] width 1568 height 1065
click at [285, 78] on html "CloseCore Dashboard My Tasks Folders Checklist Reconciliations Notes Documents …" at bounding box center [784, 532] width 1568 height 1065
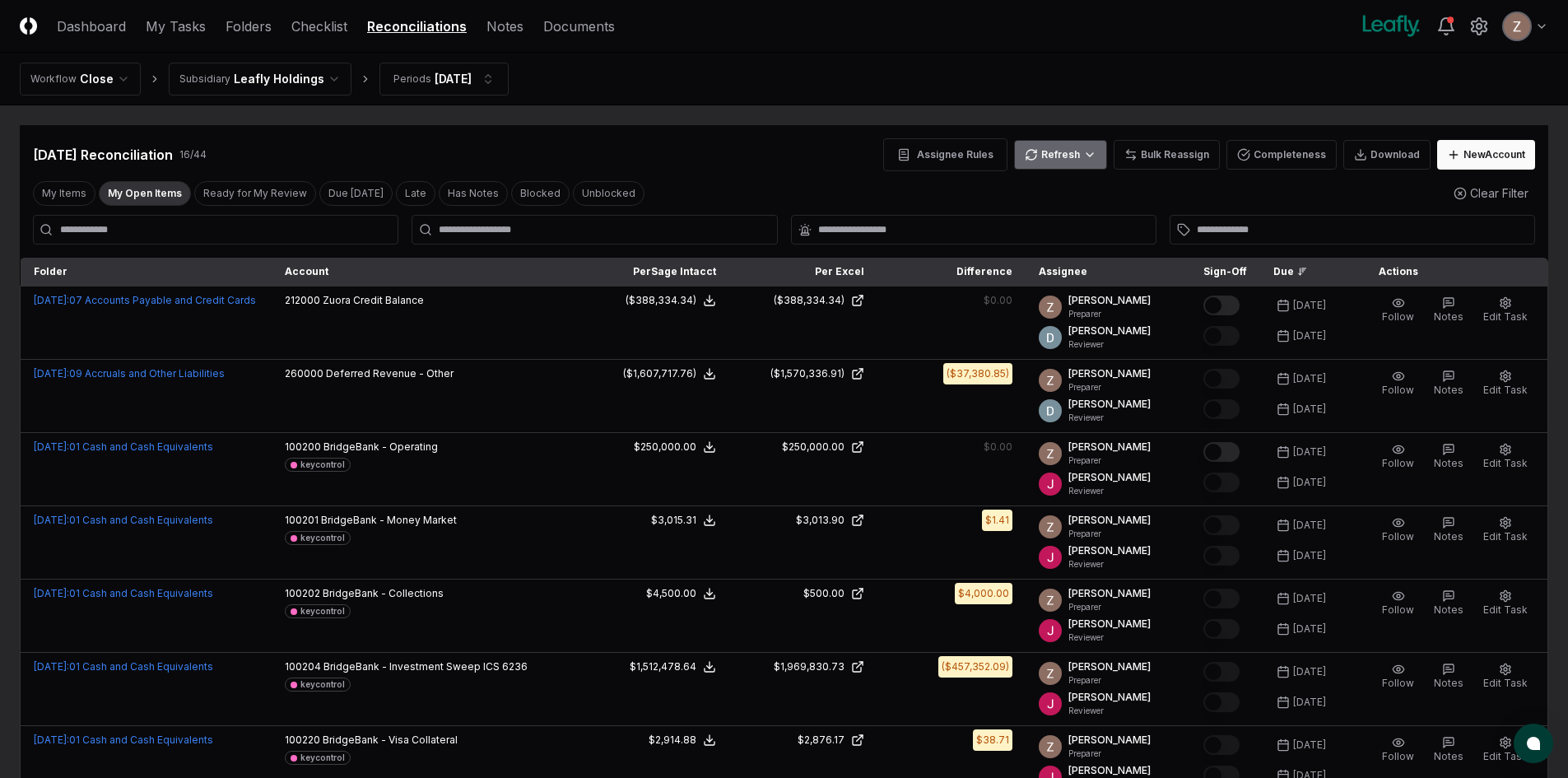
click at [1097, 161] on html "CloseCore Dashboard My Tasks Folders Checklist Reconciliations Notes Documents …" at bounding box center [784, 789] width 1568 height 1578
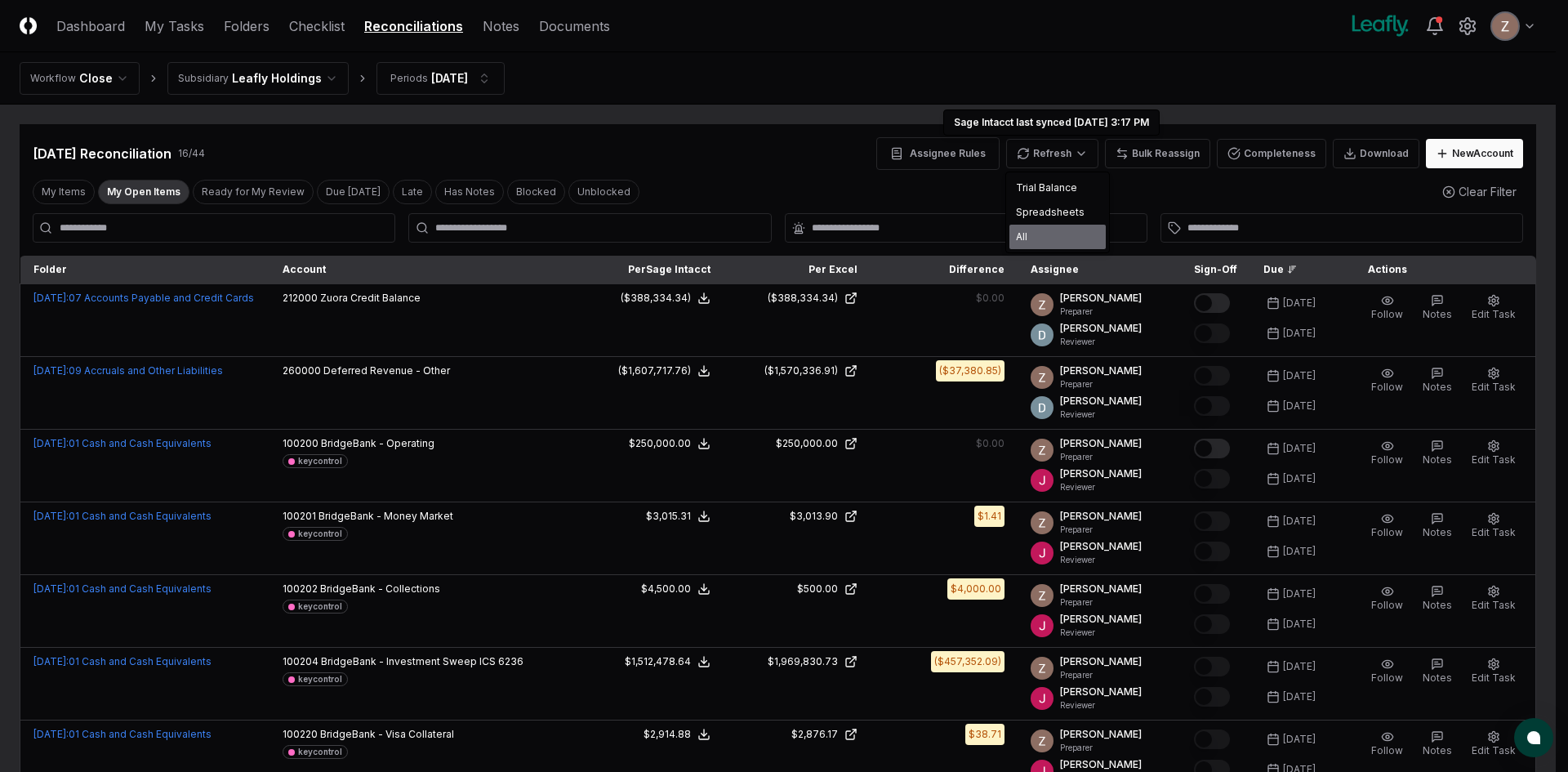
click at [1018, 232] on div "All" at bounding box center [1057, 236] width 97 height 24
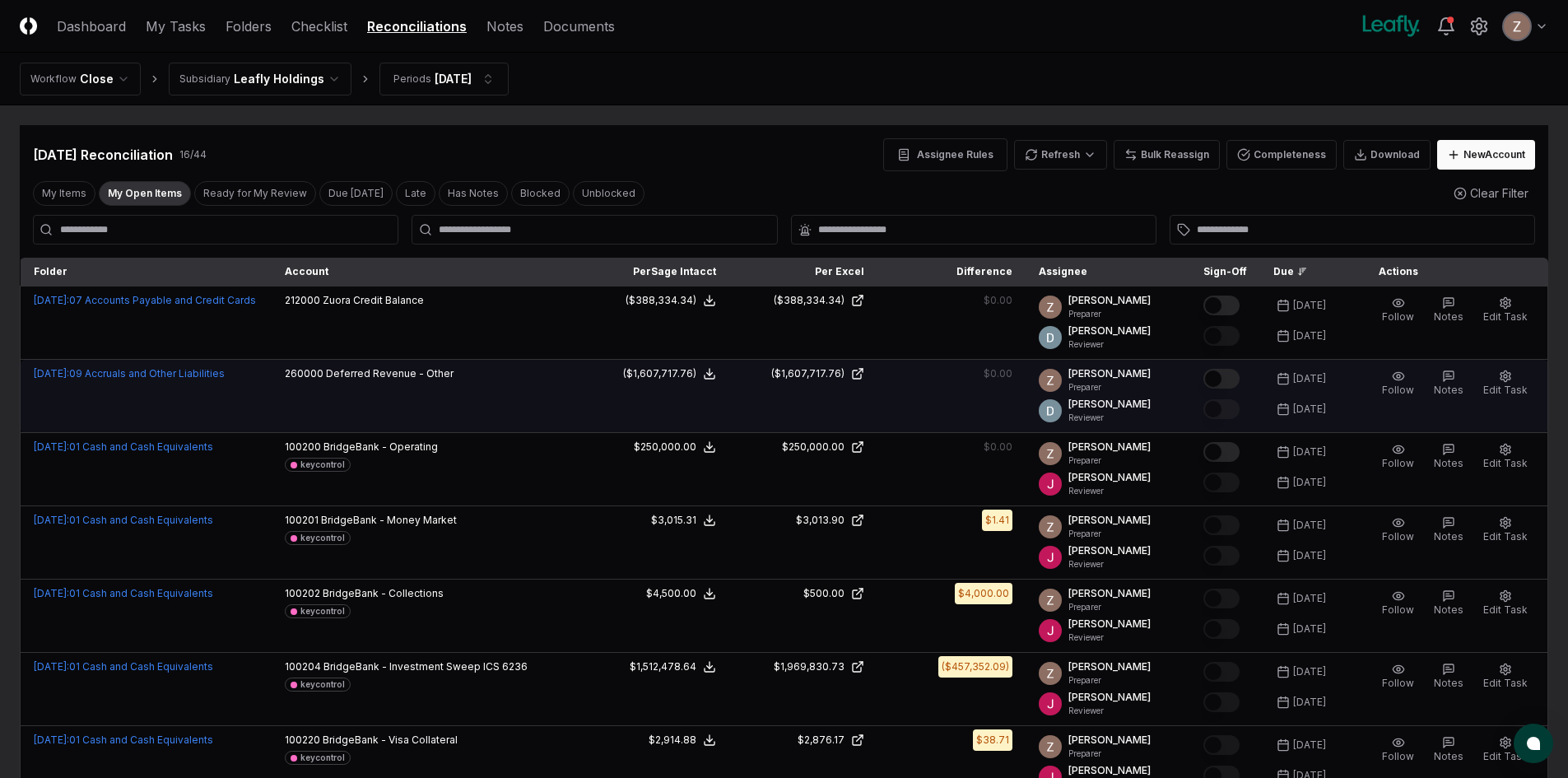
click at [1237, 374] on button "Mark complete" at bounding box center [1221, 379] width 36 height 20
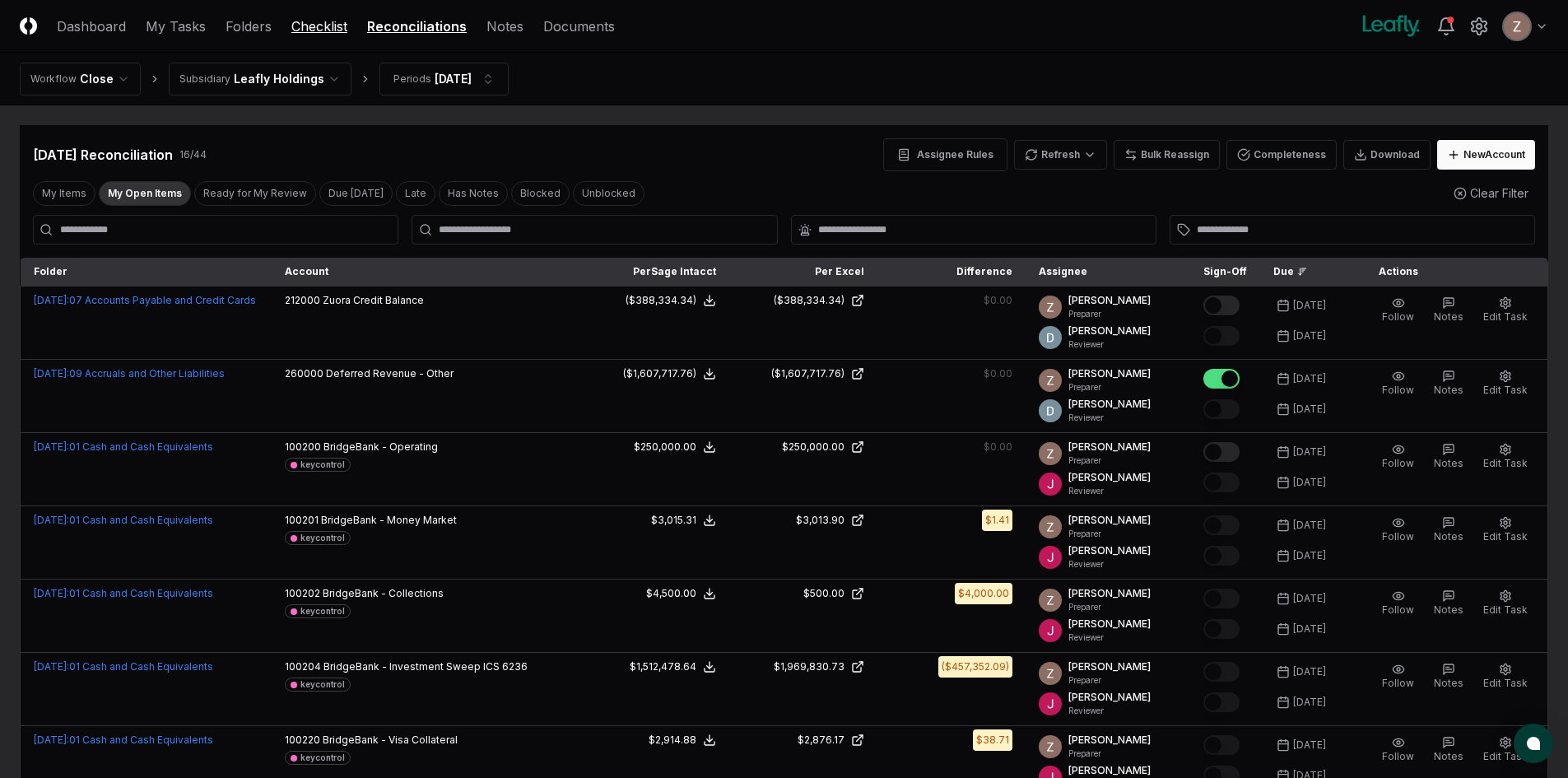
click at [327, 28] on link "Checklist" at bounding box center [319, 27] width 56 height 20
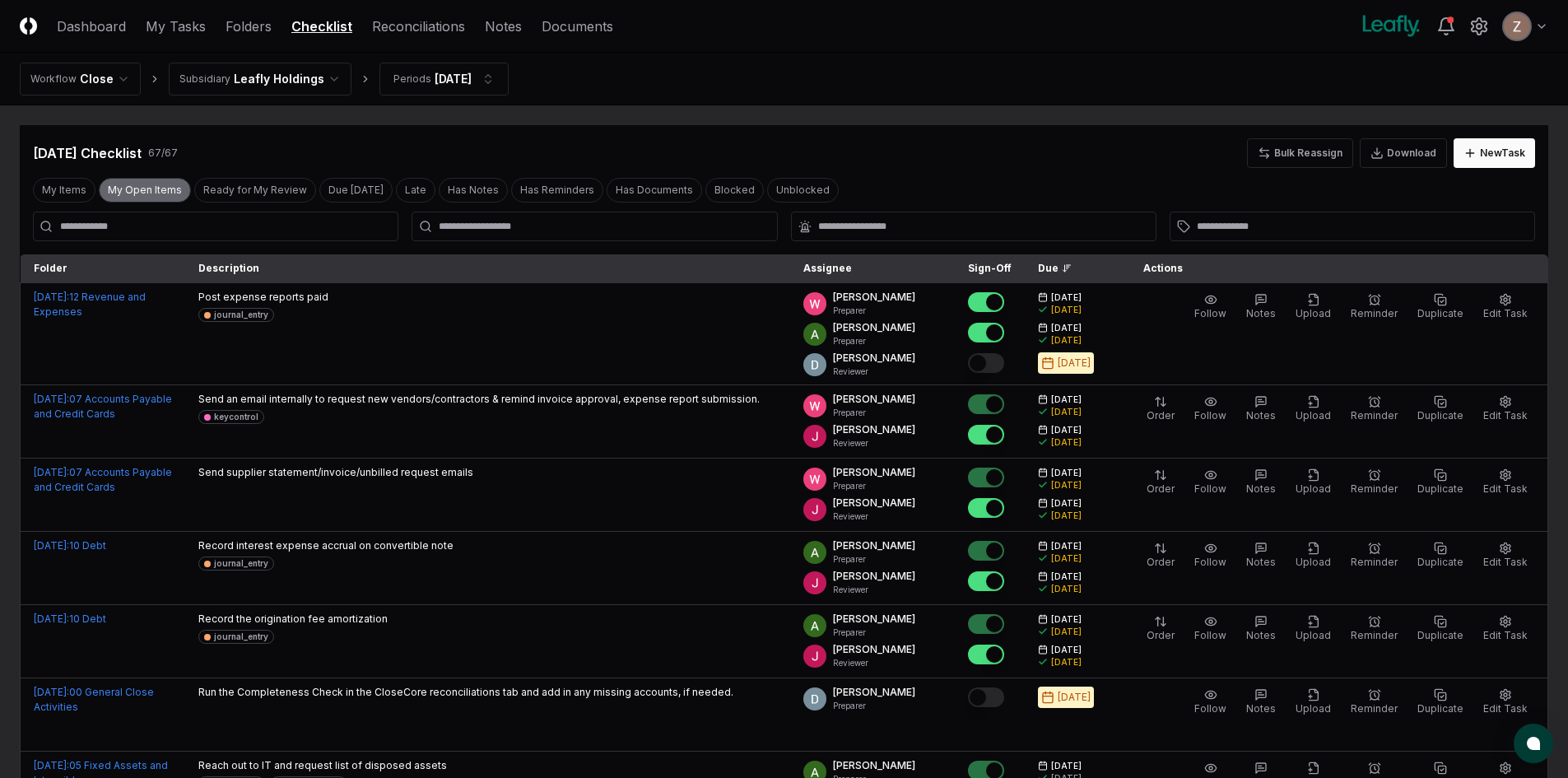
click at [149, 193] on button "My Open Items" at bounding box center [145, 190] width 93 height 25
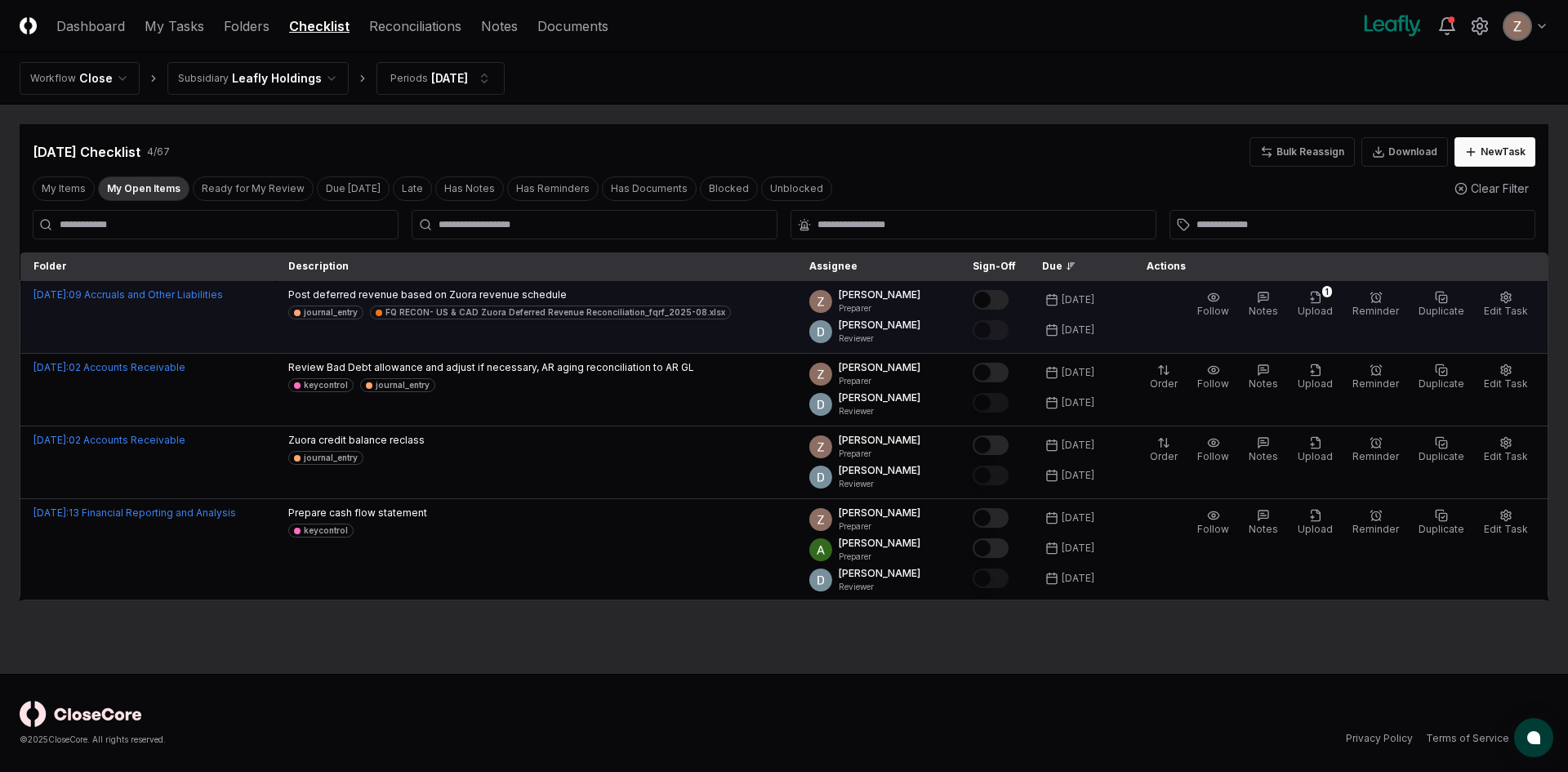
click at [1007, 300] on button "Mark complete" at bounding box center [991, 300] width 36 height 20
click at [1315, 307] on span "Upload" at bounding box center [1315, 311] width 35 height 13
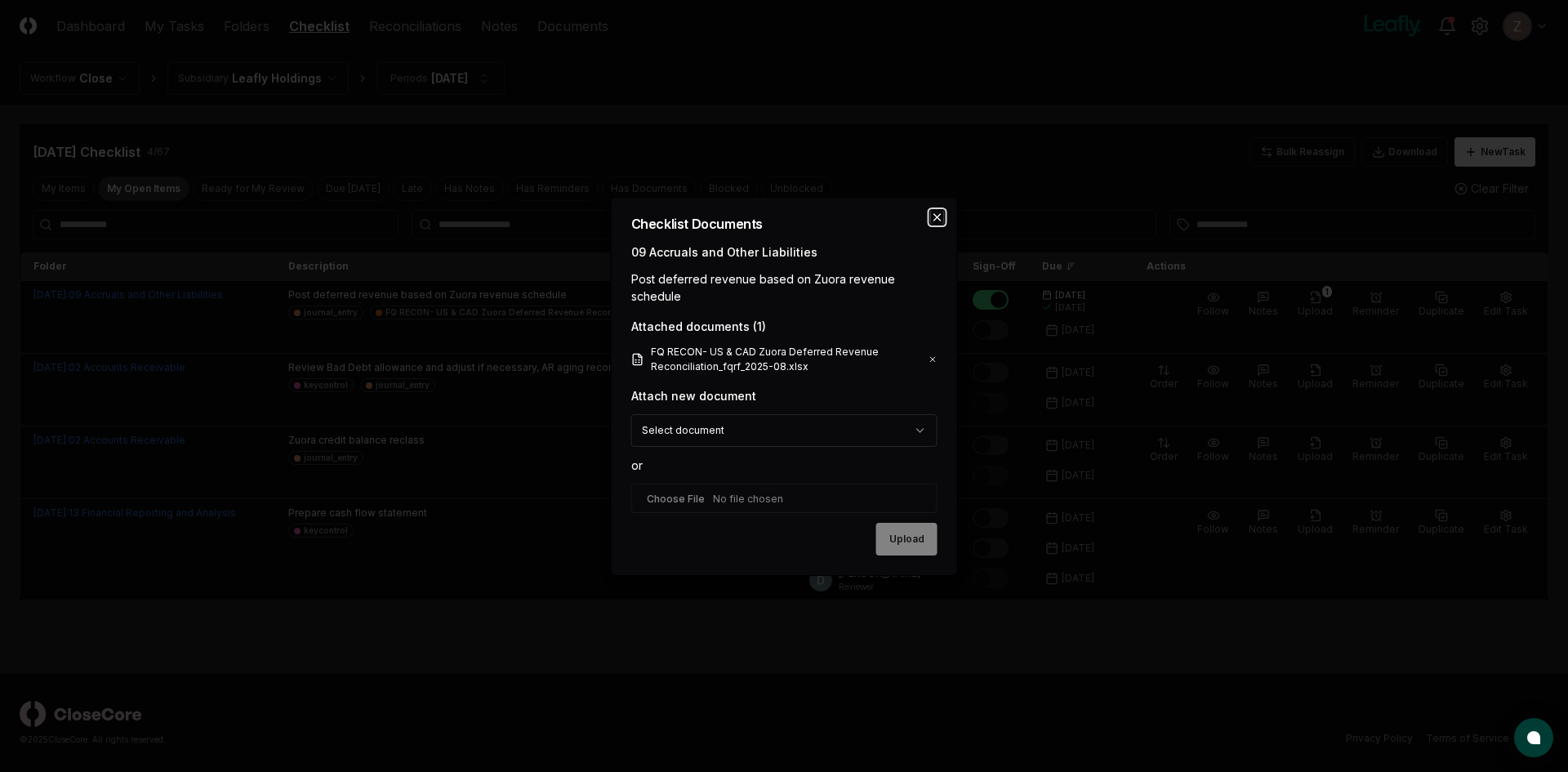
click at [939, 218] on icon "button" at bounding box center [937, 217] width 7 height 7
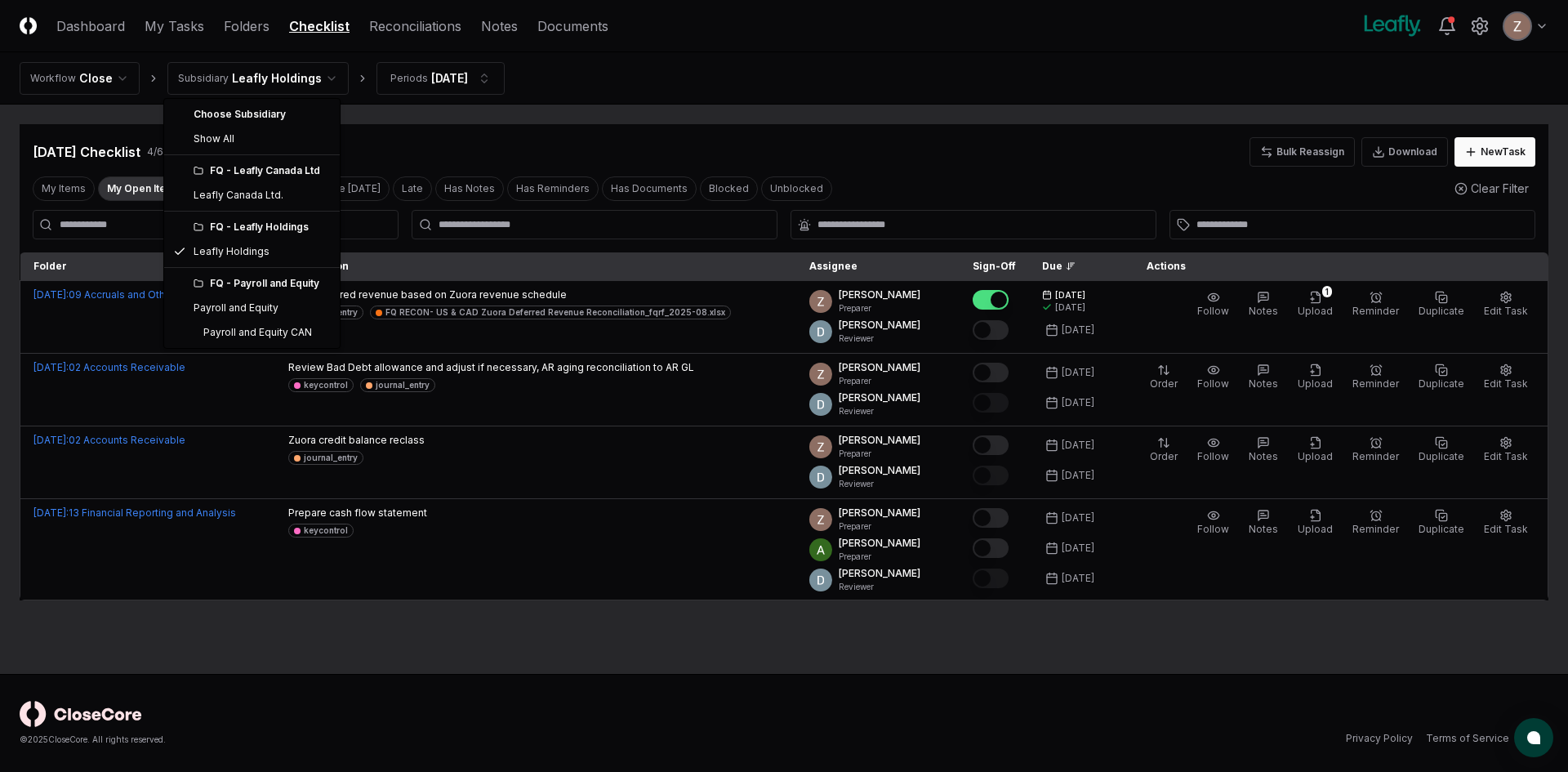
click at [294, 83] on html "CloseCore Dashboard My Tasks Folders Checklist Reconciliations Notes Documents …" at bounding box center [784, 386] width 1568 height 772
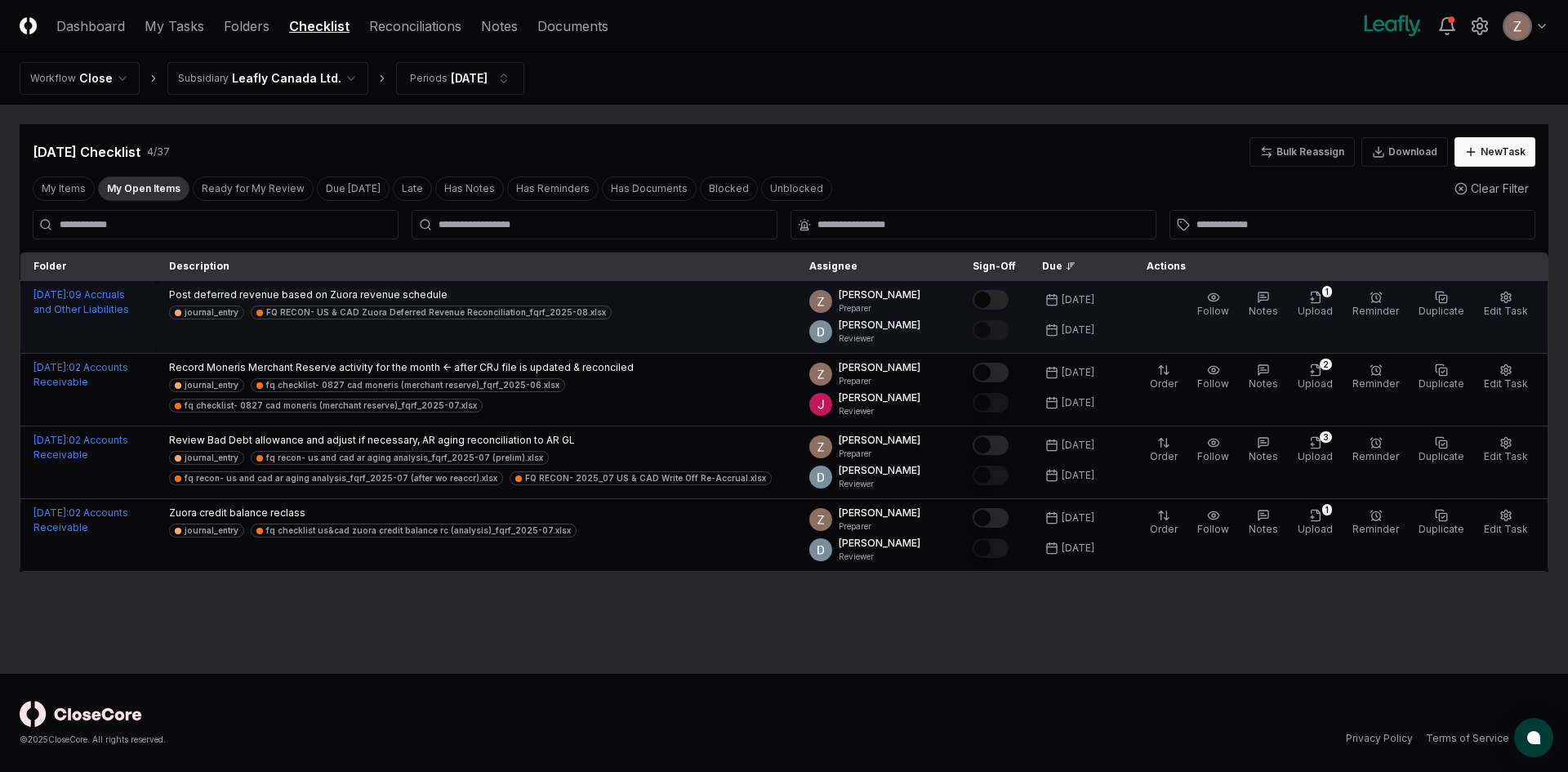
click at [1008, 301] on button "Mark complete" at bounding box center [991, 300] width 36 height 20
